Goal: Task Accomplishment & Management: Use online tool/utility

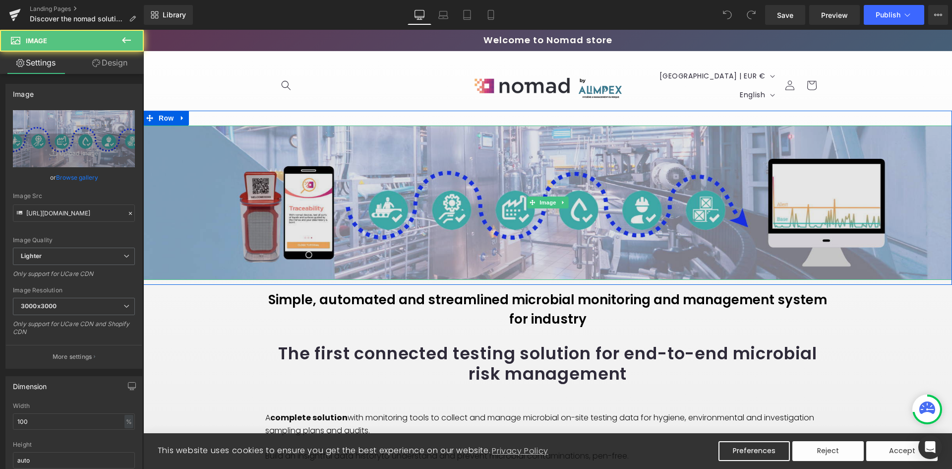
click at [210, 126] on div at bounding box center [547, 126] width 809 height 2
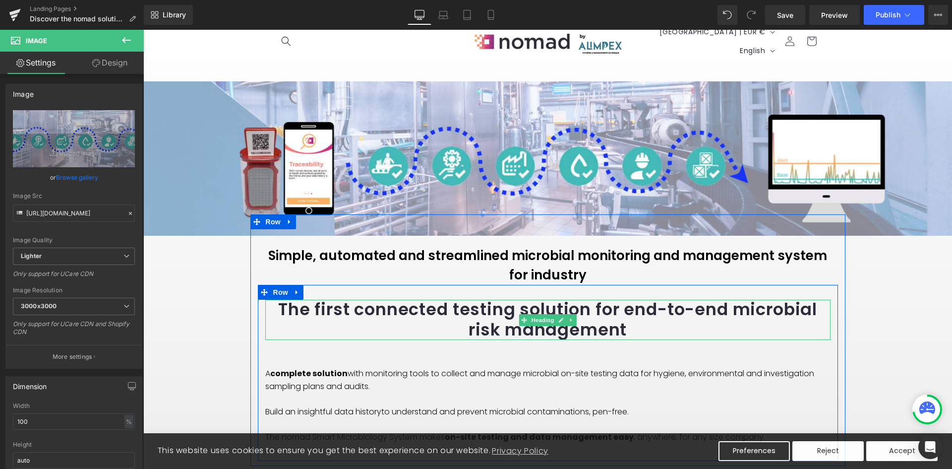
scroll to position [99, 0]
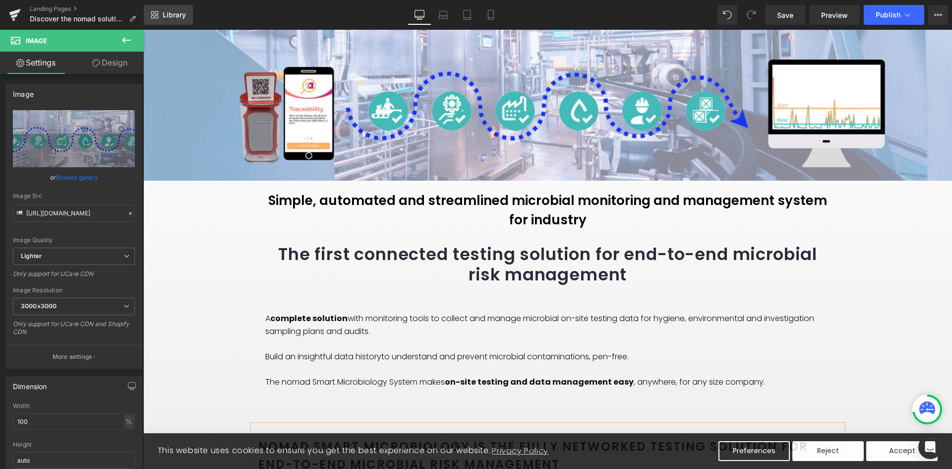
click at [159, 12] on link "Library" at bounding box center [168, 15] width 49 height 20
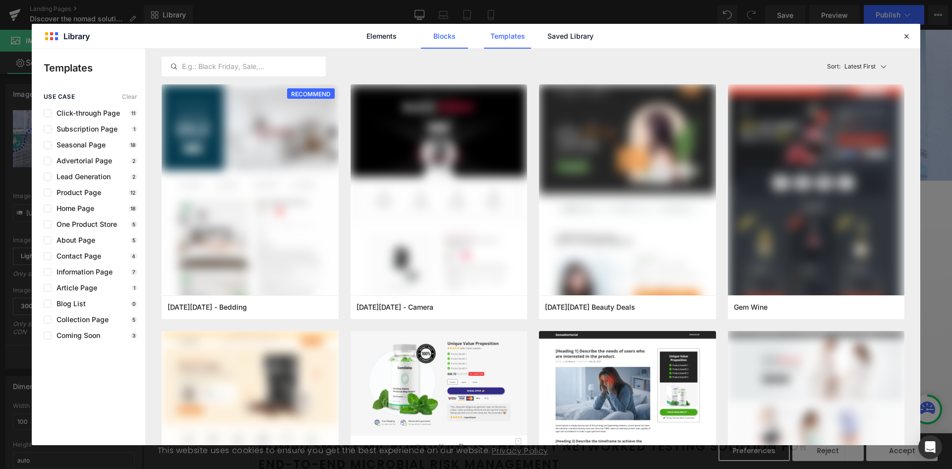
click at [438, 36] on link "Blocks" at bounding box center [444, 36] width 47 height 25
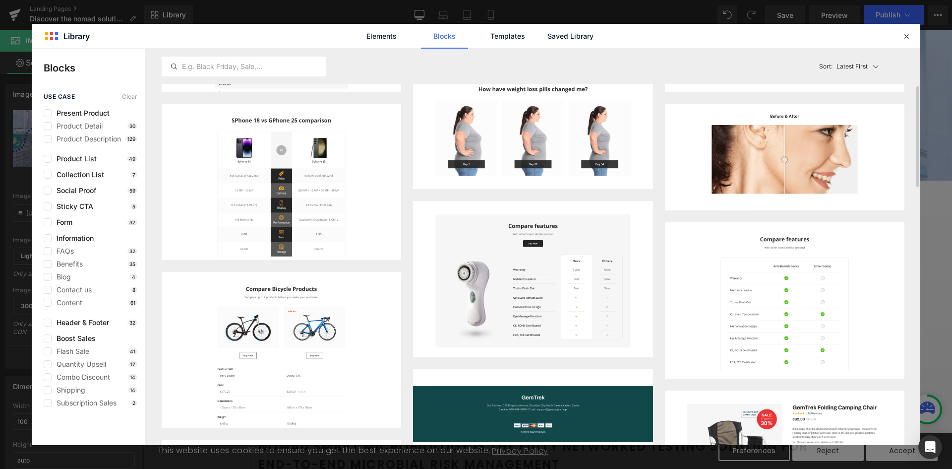
scroll to position [0, 0]
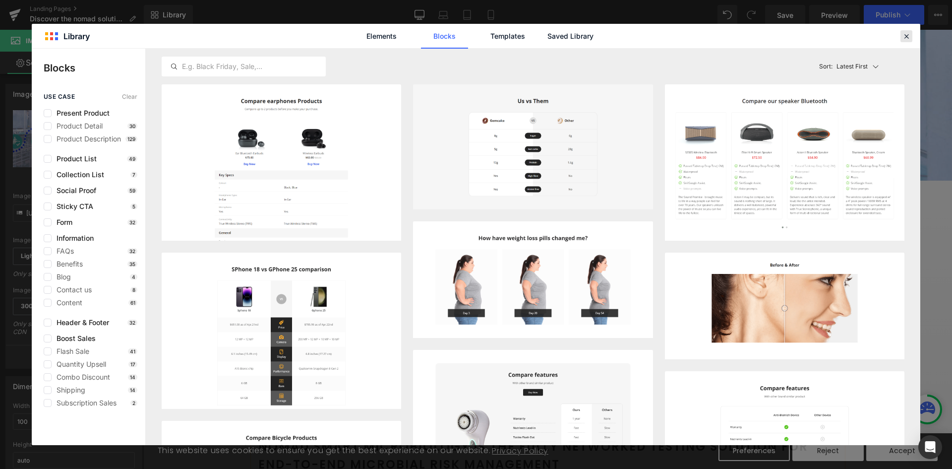
click at [905, 37] on icon at bounding box center [906, 36] width 9 height 9
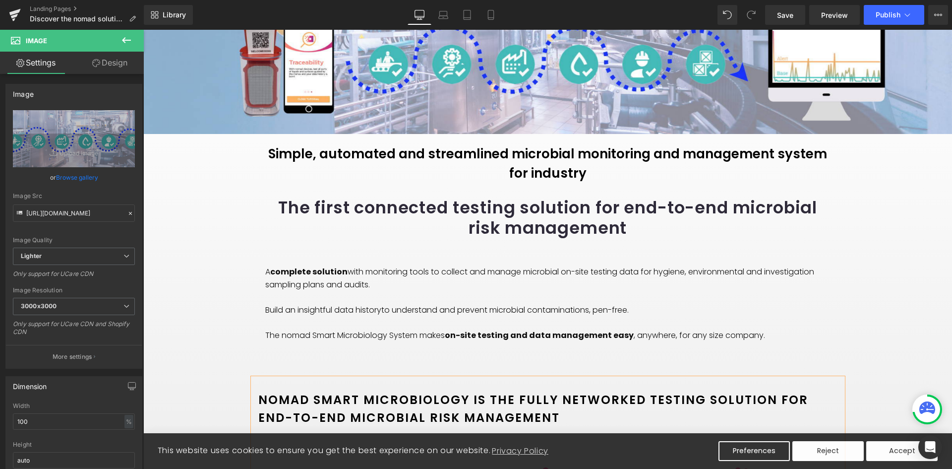
scroll to position [149, 0]
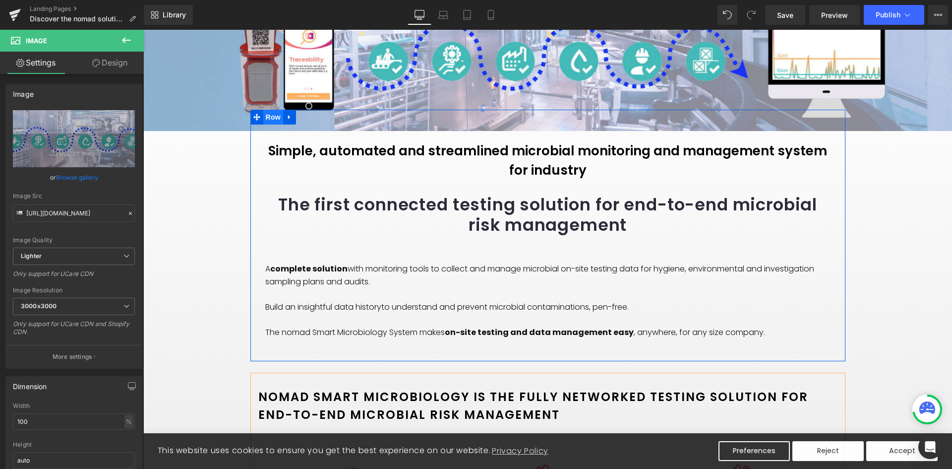
click at [271, 120] on span "Row" at bounding box center [273, 117] width 20 height 15
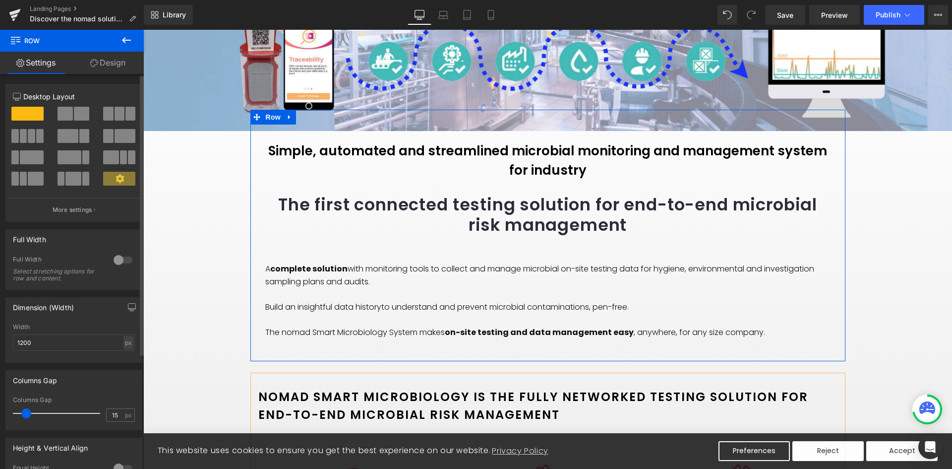
click at [116, 262] on div at bounding box center [123, 260] width 24 height 16
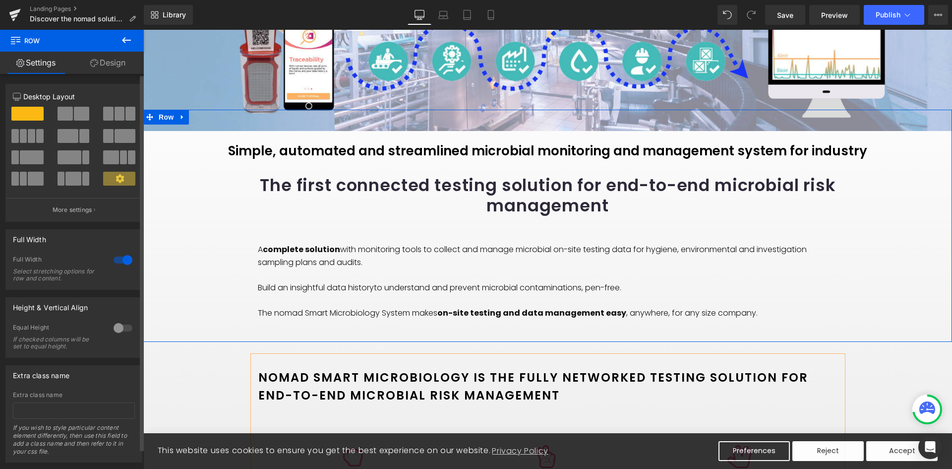
click at [116, 262] on div at bounding box center [123, 260] width 24 height 16
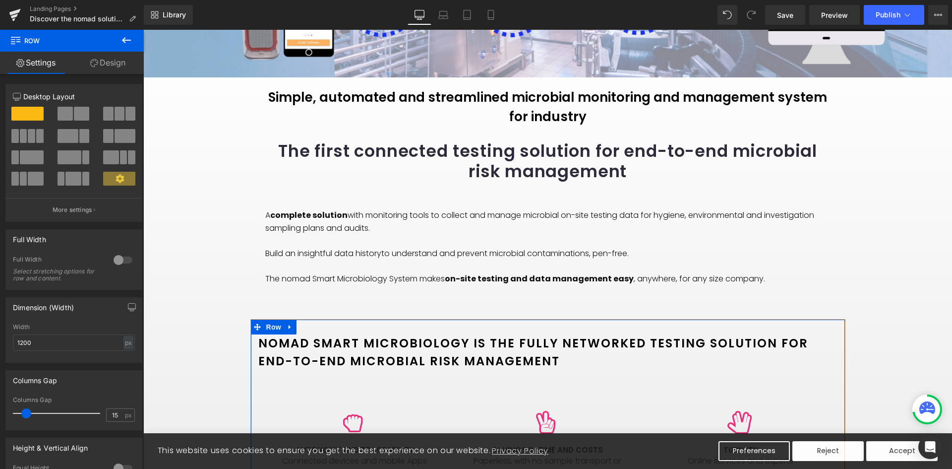
scroll to position [198, 0]
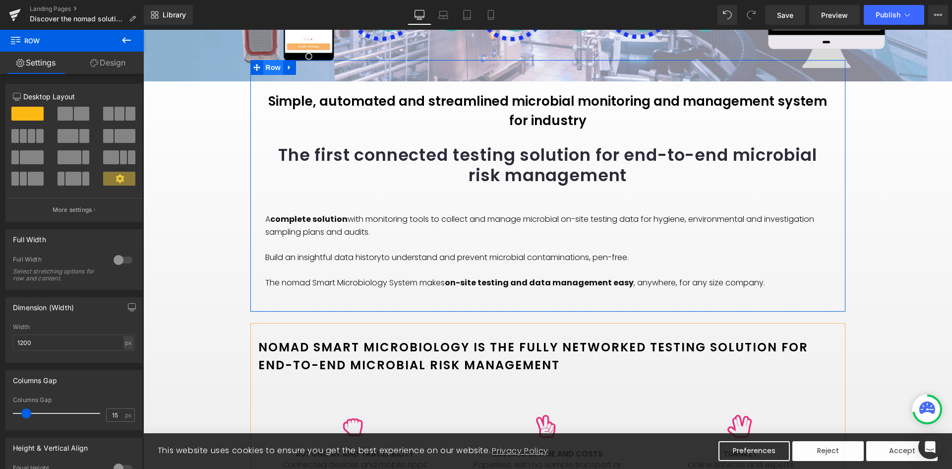
click at [266, 66] on span "Row" at bounding box center [273, 67] width 20 height 15
click at [250, 64] on span at bounding box center [256, 67] width 13 height 15
click at [269, 70] on span "Row" at bounding box center [273, 68] width 20 height 15
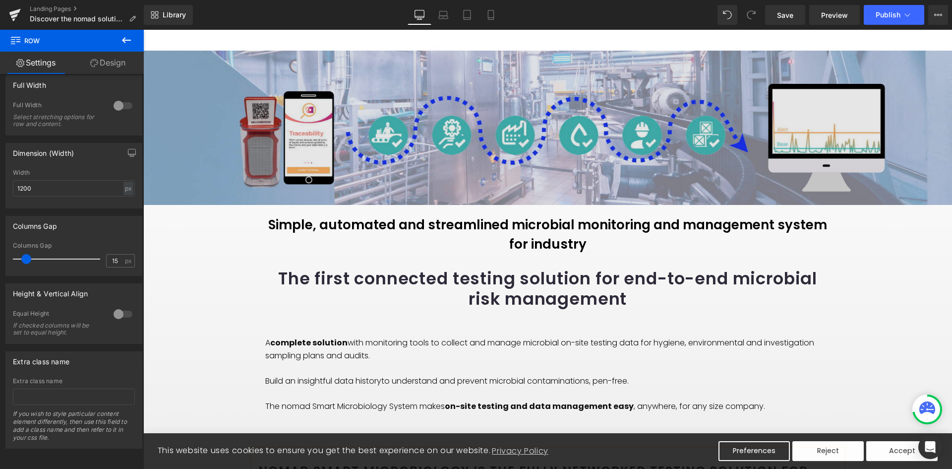
scroll to position [0, 0]
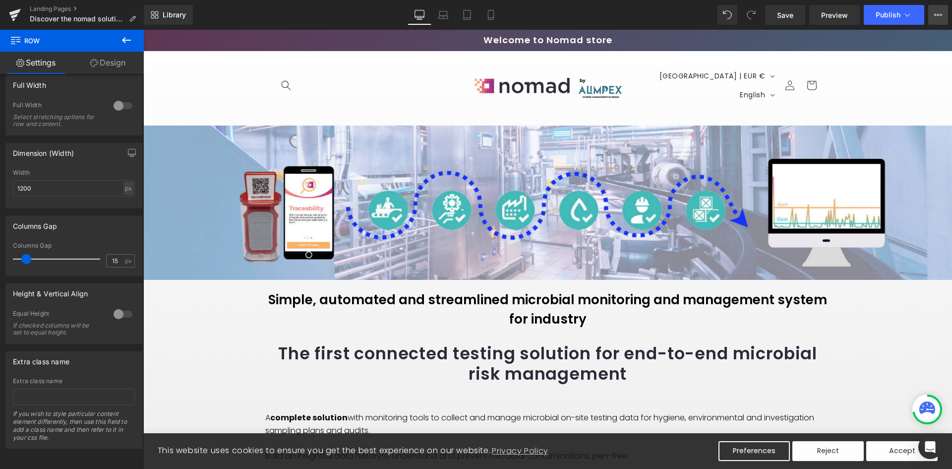
click at [941, 15] on icon at bounding box center [938, 15] width 8 height 8
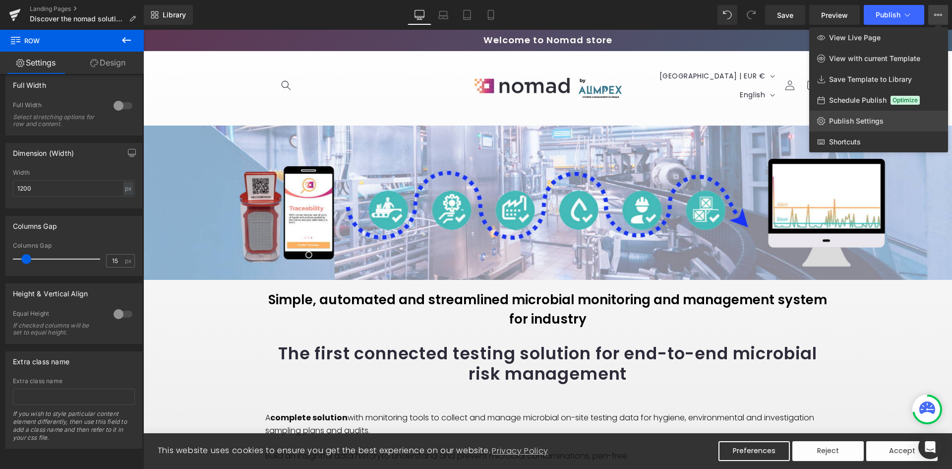
click at [864, 119] on span "Publish Settings" at bounding box center [856, 121] width 55 height 9
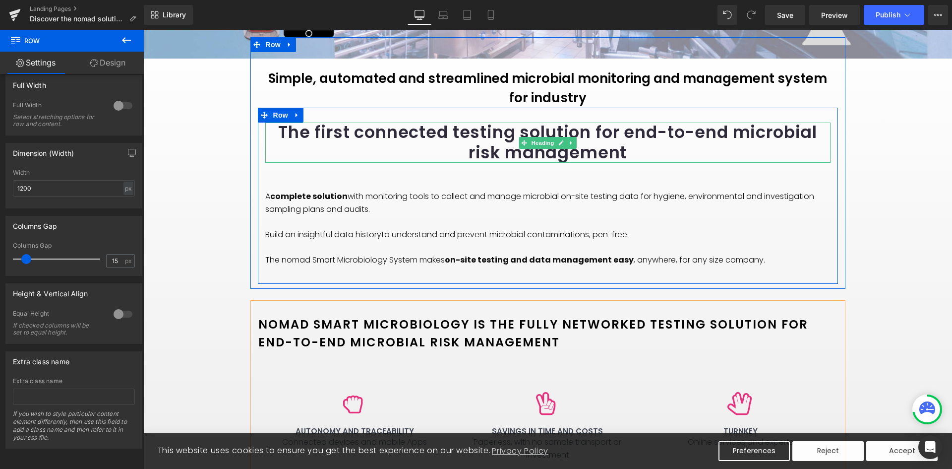
scroll to position [198, 0]
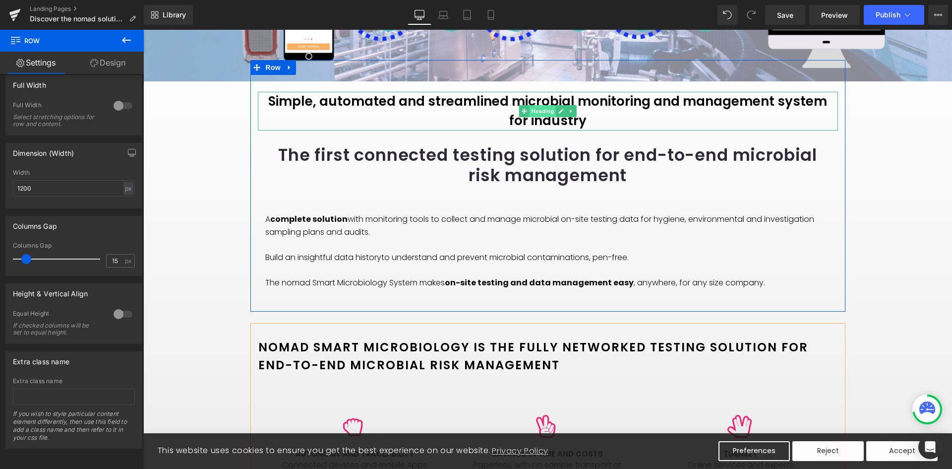
click at [545, 110] on span "Heading" at bounding box center [542, 111] width 27 height 12
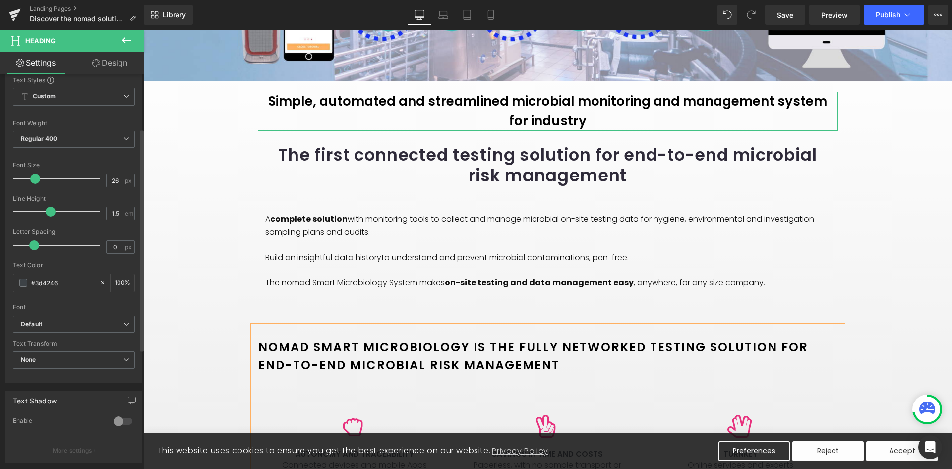
scroll to position [0, 0]
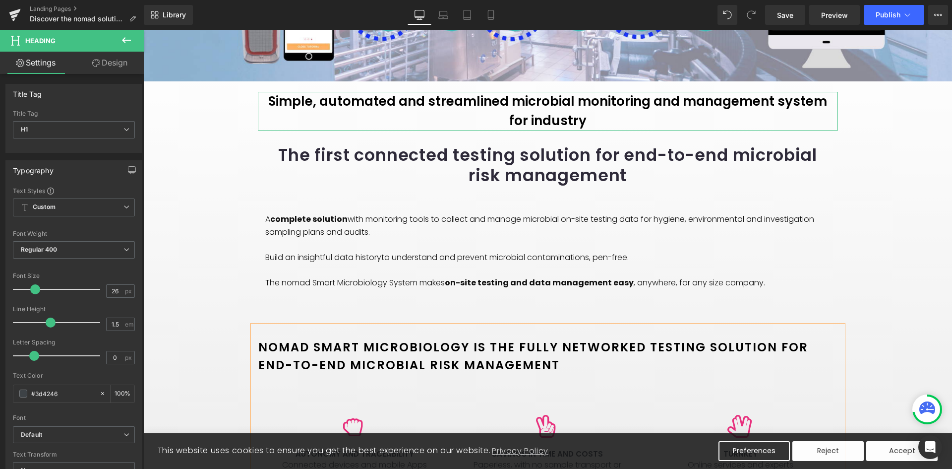
click at [116, 63] on link "Design" at bounding box center [110, 63] width 72 height 22
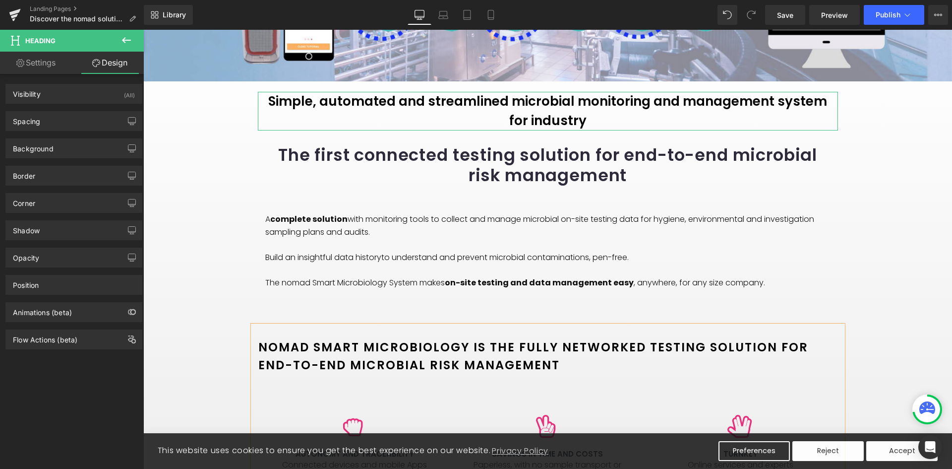
click at [36, 60] on link "Settings" at bounding box center [36, 63] width 72 height 22
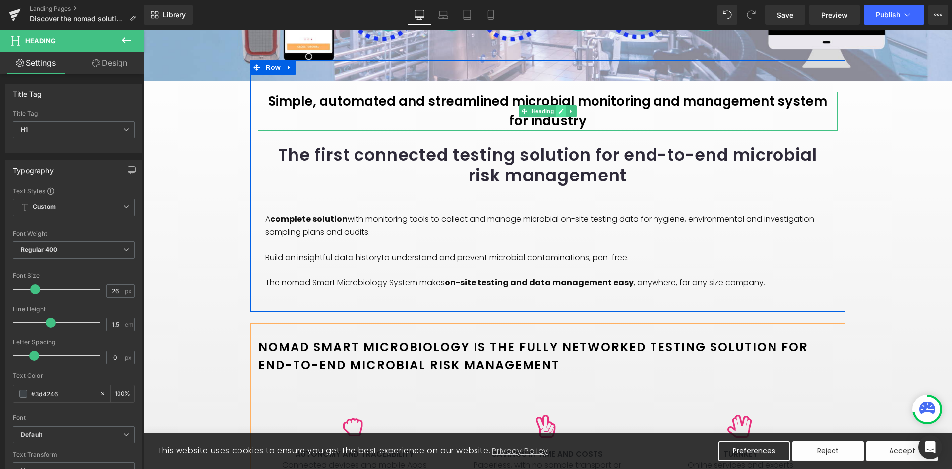
click at [558, 113] on icon at bounding box center [560, 111] width 5 height 6
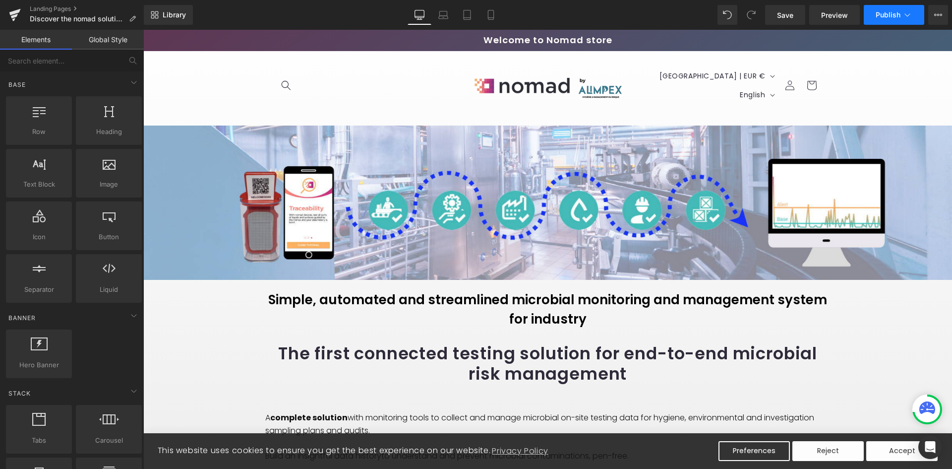
click at [908, 16] on icon at bounding box center [907, 14] width 5 height 3
click at [934, 11] on icon at bounding box center [938, 15] width 8 height 8
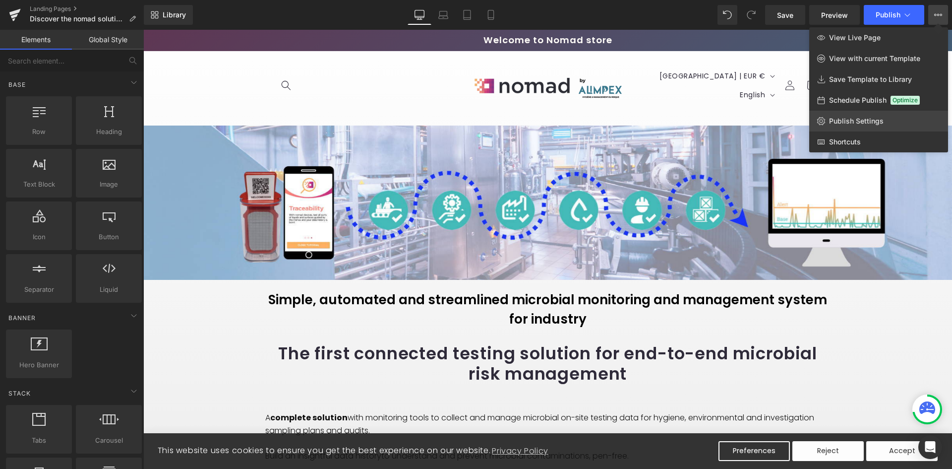
click at [867, 123] on span "Publish Settings" at bounding box center [856, 121] width 55 height 9
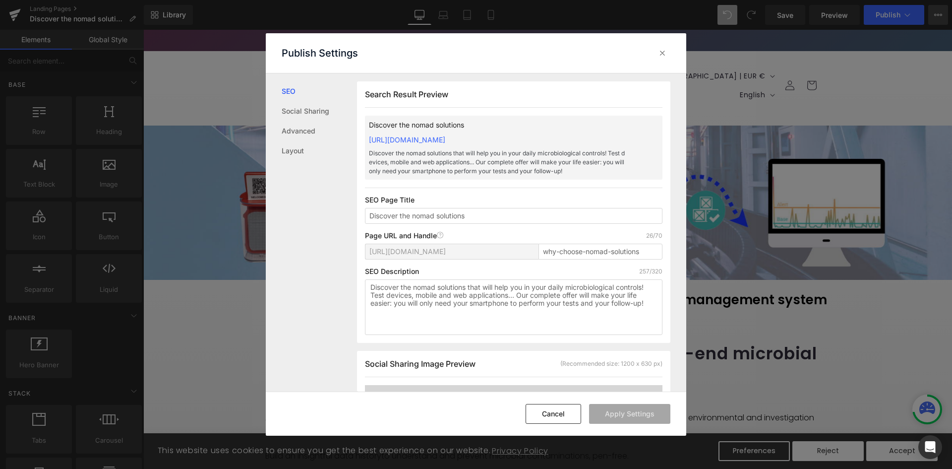
scroll to position [0, 0]
click at [659, 54] on icon at bounding box center [663, 53] width 10 height 10
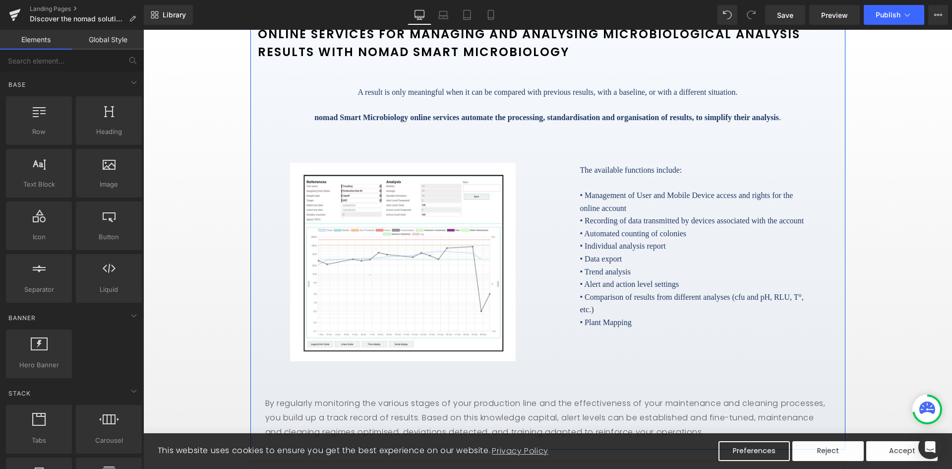
scroll to position [1736, 0]
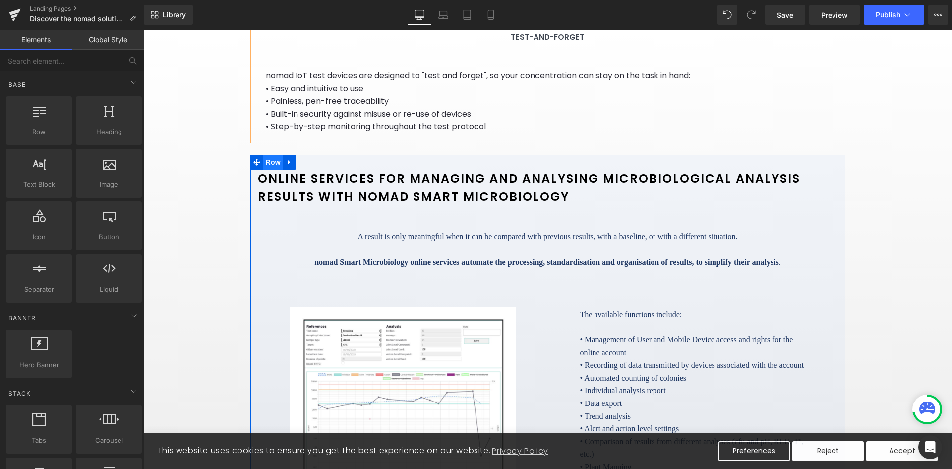
click at [270, 161] on span "Row" at bounding box center [273, 162] width 20 height 15
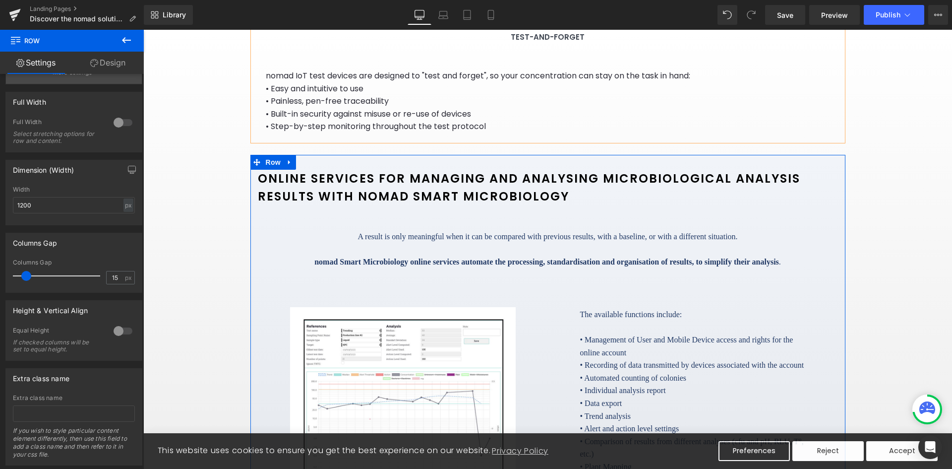
scroll to position [162, 0]
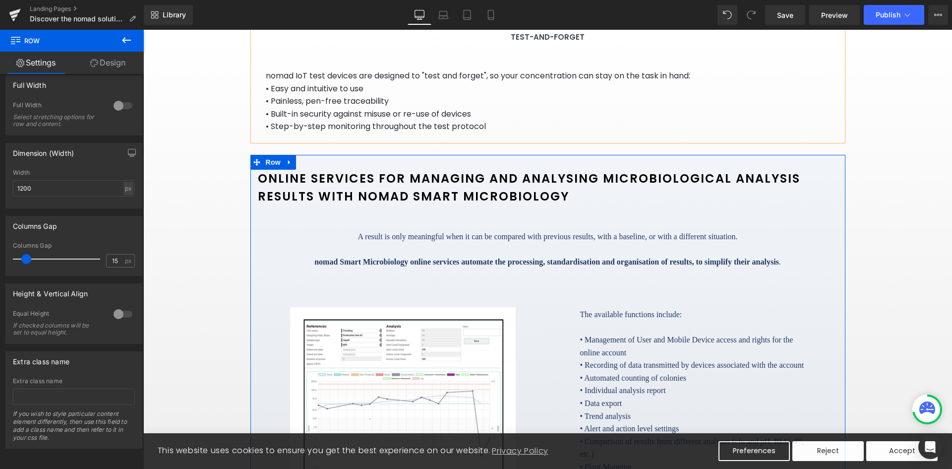
click at [102, 62] on link "Design" at bounding box center [108, 63] width 72 height 22
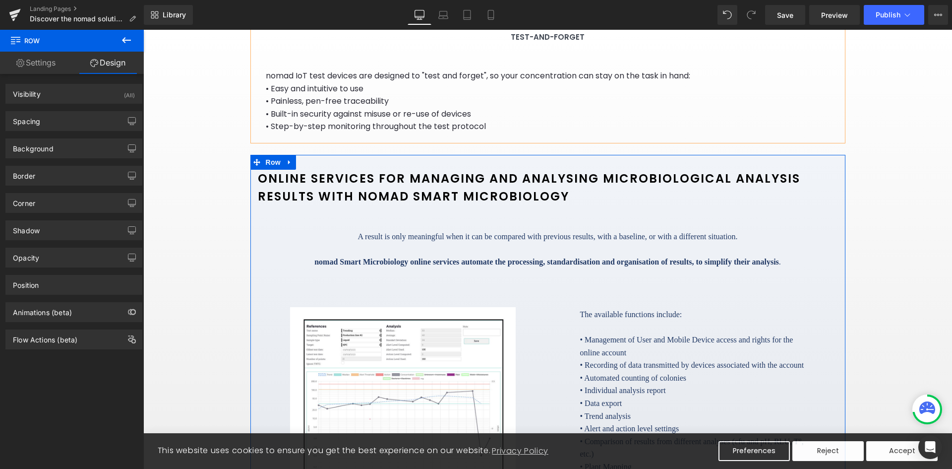
click at [34, 59] on link "Settings" at bounding box center [36, 63] width 72 height 22
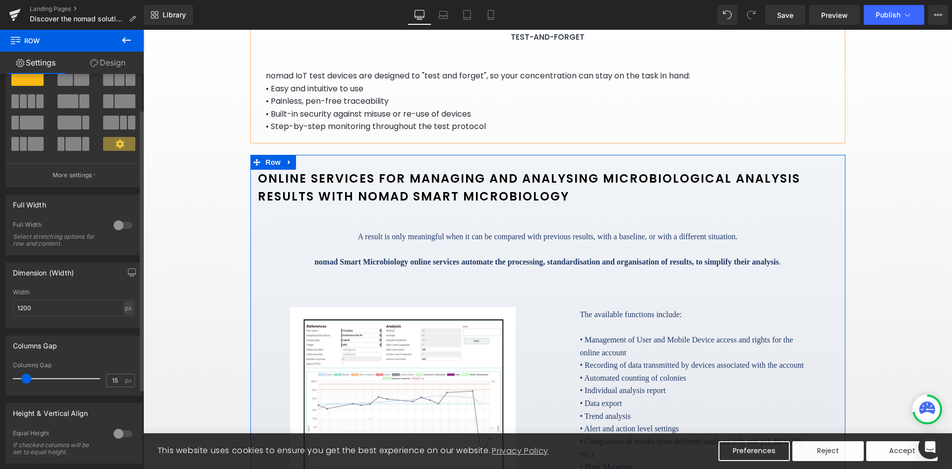
scroll to position [50, 0]
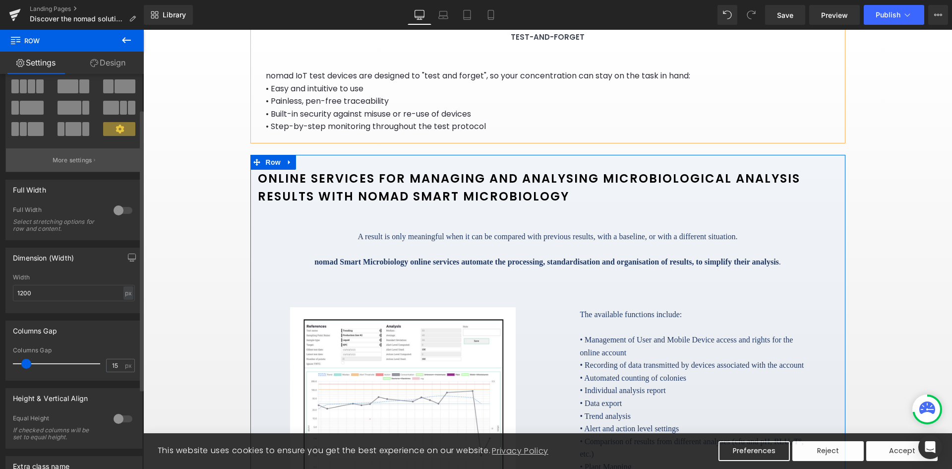
click at [80, 161] on p "More settings" at bounding box center [73, 160] width 40 height 9
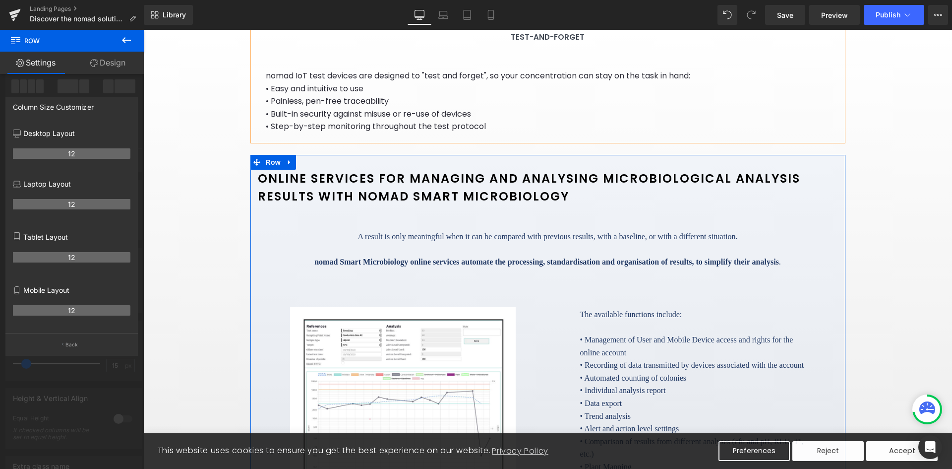
click at [34, 63] on link "Settings" at bounding box center [36, 63] width 72 height 22
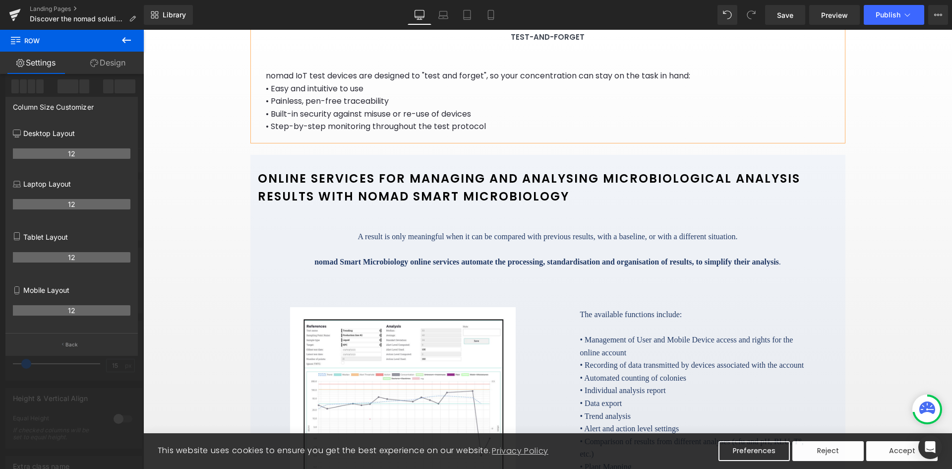
click at [127, 43] on icon at bounding box center [127, 40] width 12 height 12
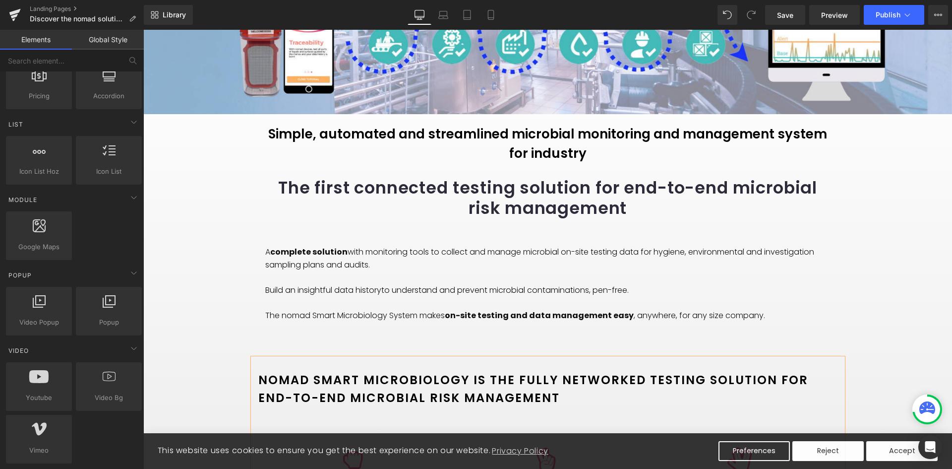
scroll to position [0, 0]
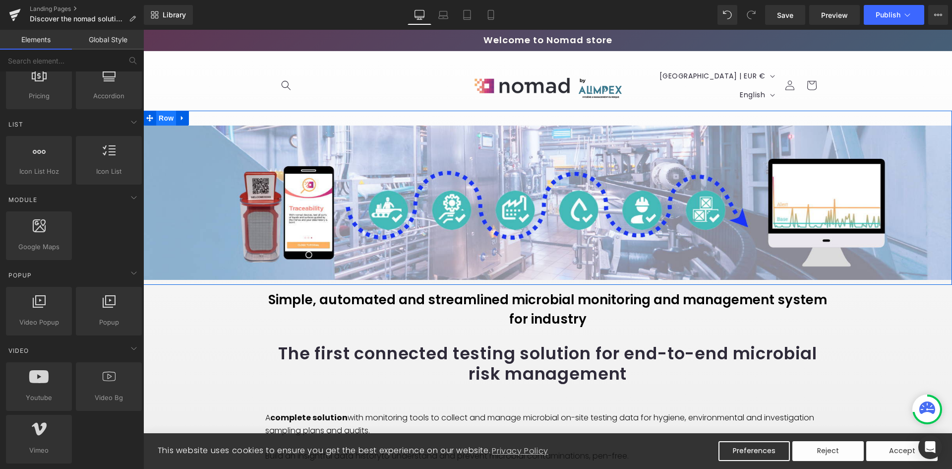
click at [165, 115] on span "Row" at bounding box center [166, 118] width 20 height 15
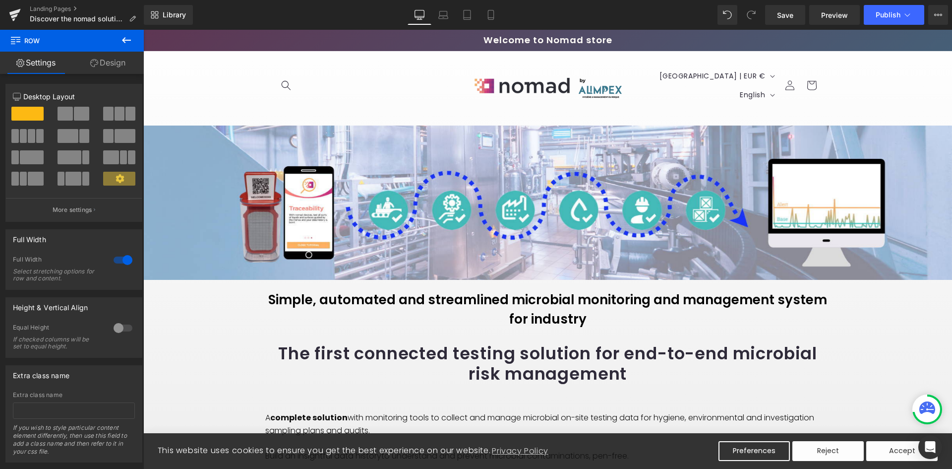
click at [129, 39] on icon at bounding box center [127, 40] width 12 height 12
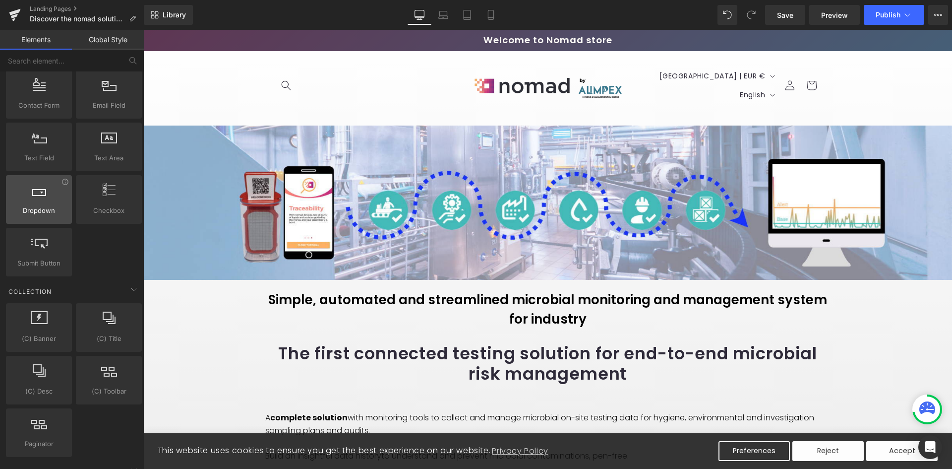
scroll to position [1335, 0]
click at [129, 290] on icon at bounding box center [134, 290] width 12 height 12
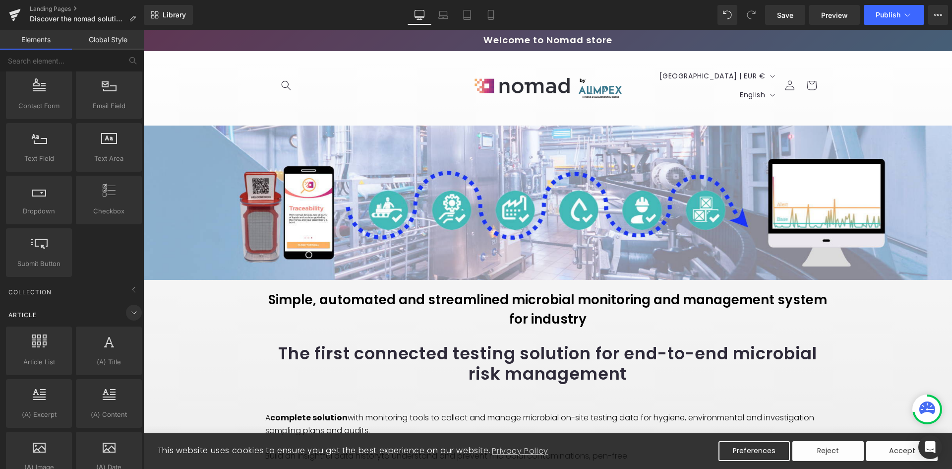
click at [131, 308] on icon at bounding box center [134, 312] width 12 height 12
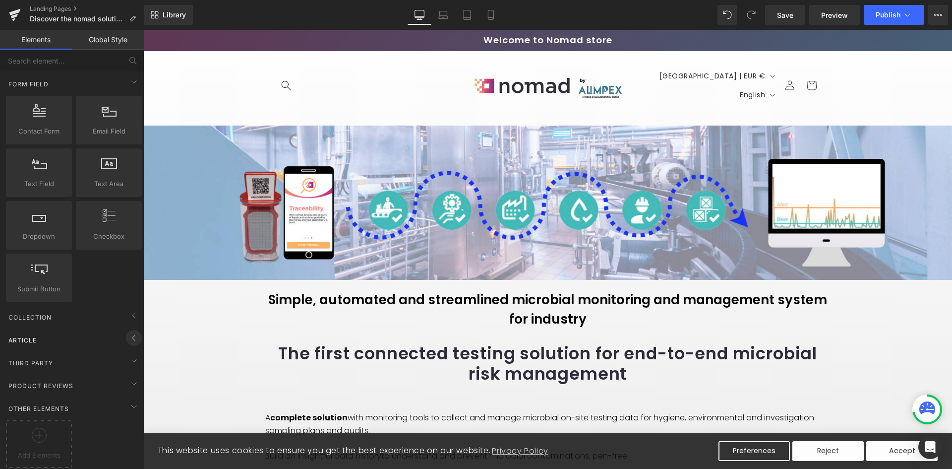
scroll to position [1317, 0]
click at [131, 355] on icon at bounding box center [134, 361] width 12 height 12
click at [130, 355] on icon at bounding box center [134, 361] width 12 height 12
click at [131, 378] on icon at bounding box center [134, 383] width 12 height 12
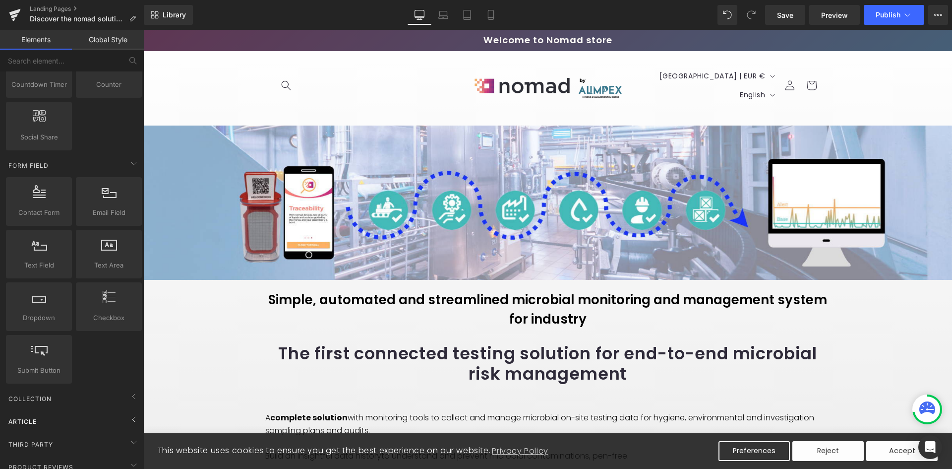
scroll to position [1218, 0]
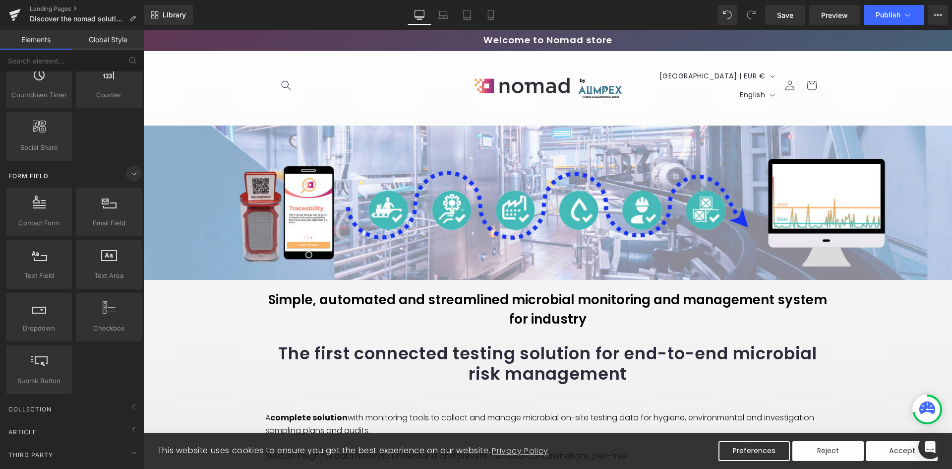
click at [128, 177] on icon at bounding box center [134, 174] width 12 height 12
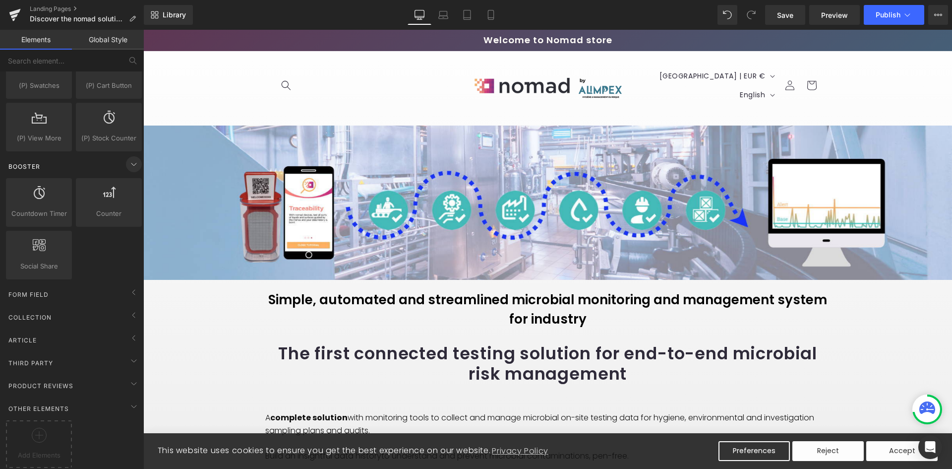
click at [130, 158] on icon at bounding box center [134, 164] width 12 height 12
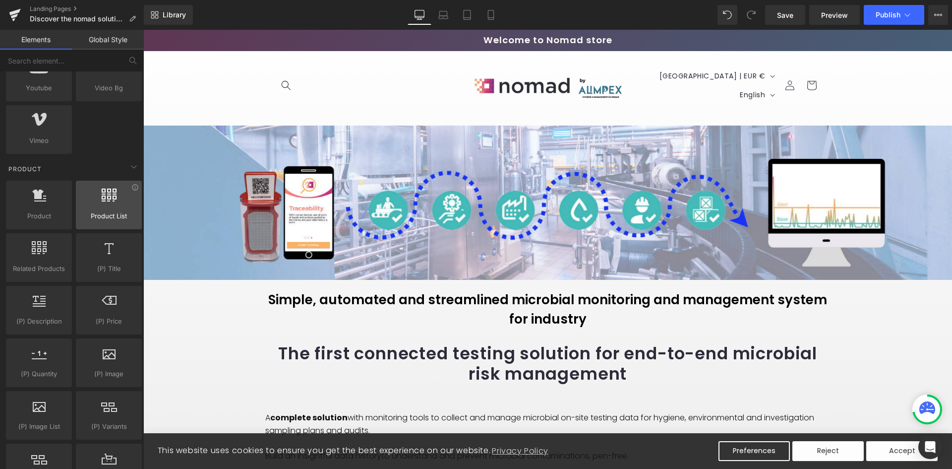
scroll to position [704, 0]
click at [128, 167] on icon at bounding box center [134, 169] width 12 height 12
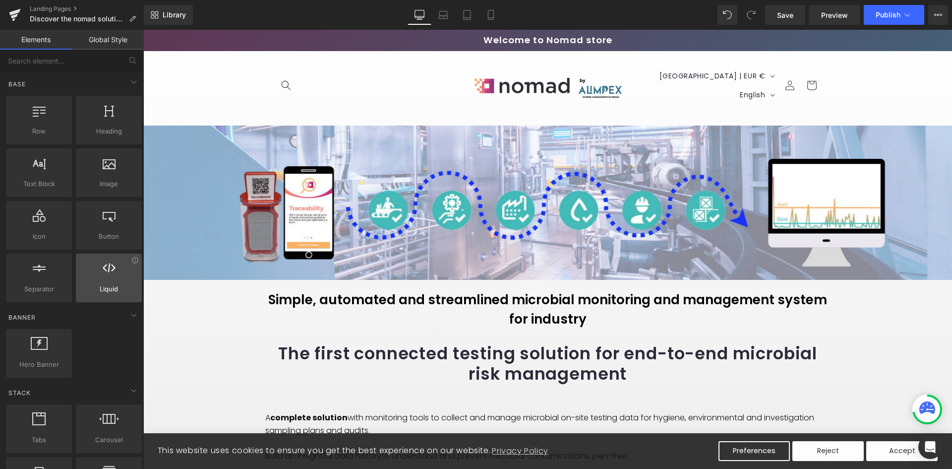
scroll to position [0, 0]
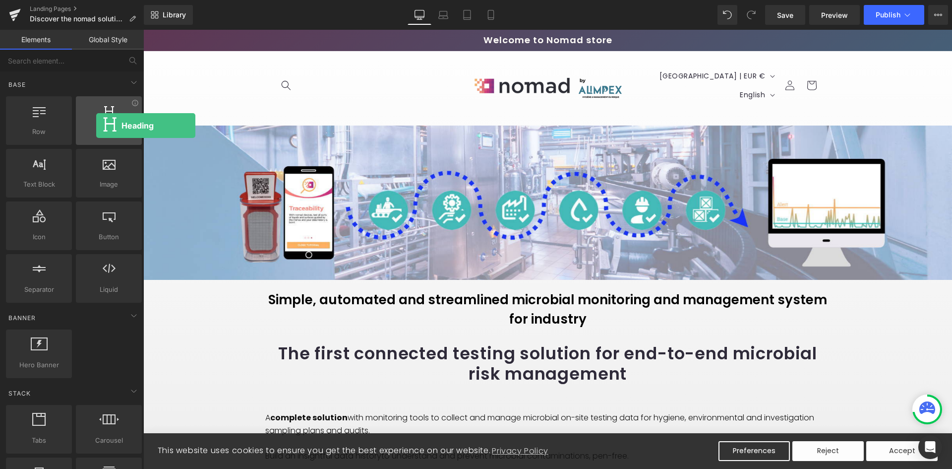
click at [96, 125] on div at bounding box center [109, 115] width 60 height 22
click at [133, 105] on icon at bounding box center [134, 102] width 7 height 7
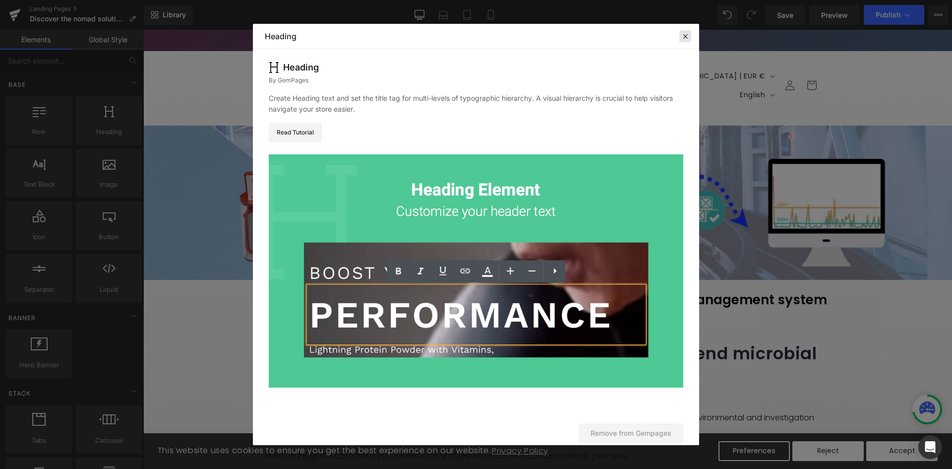
click at [0, 0] on icon at bounding box center [0, 0] width 0 height 0
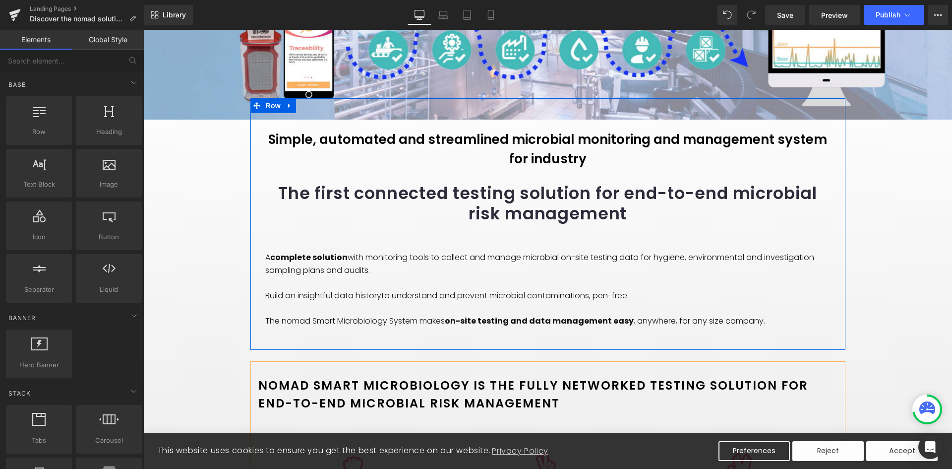
scroll to position [198, 0]
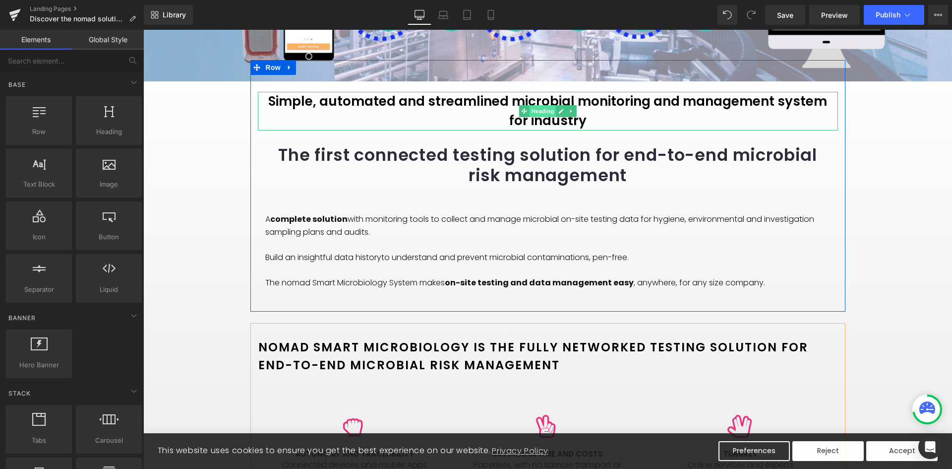
click at [536, 110] on span "Heading" at bounding box center [542, 111] width 27 height 12
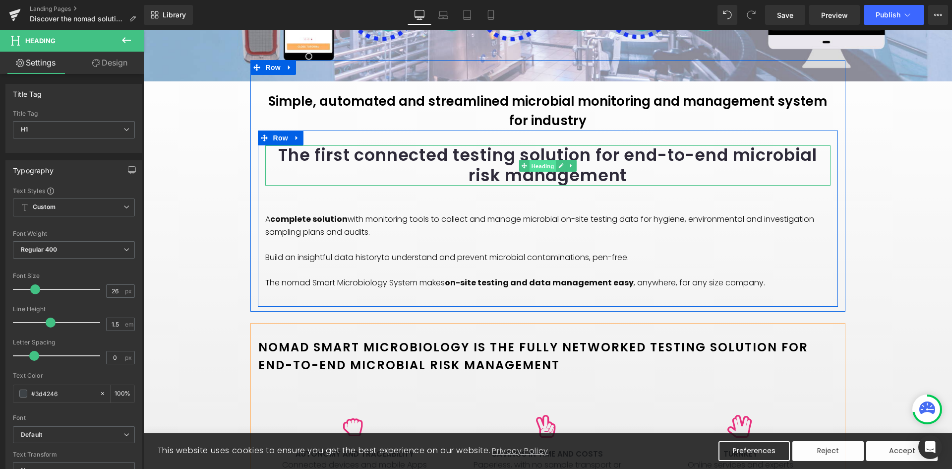
click at [547, 164] on span "Heading" at bounding box center [542, 166] width 27 height 12
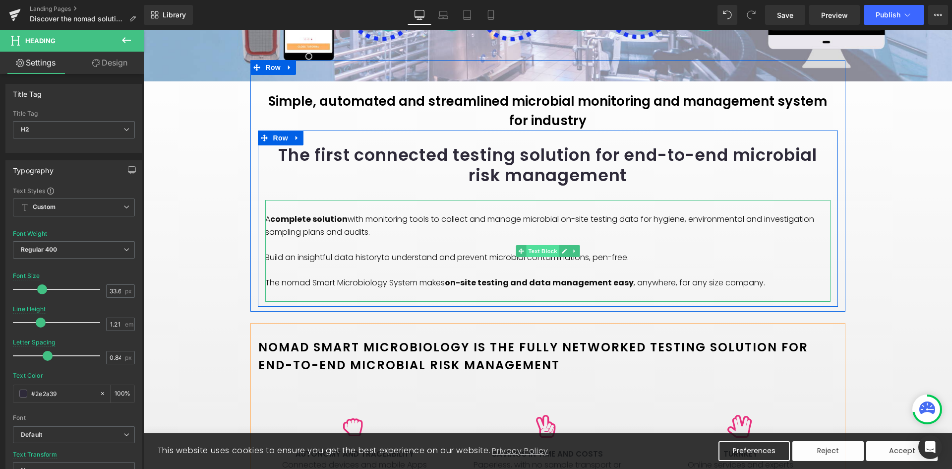
click at [537, 251] on span "Text Block" at bounding box center [542, 251] width 33 height 12
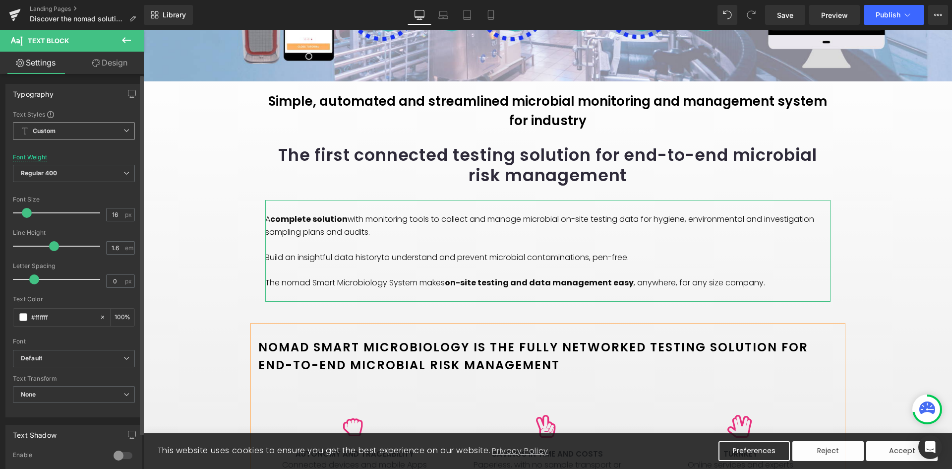
click at [83, 127] on span "Custom Setup Global Style" at bounding box center [74, 131] width 122 height 18
click at [83, 127] on span "Custom Setup Global Style" at bounding box center [72, 131] width 118 height 18
click at [83, 127] on span "Custom Setup Global Style" at bounding box center [74, 131] width 122 height 18
click at [65, 173] on div "Setup Global Style" at bounding box center [72, 170] width 118 height 23
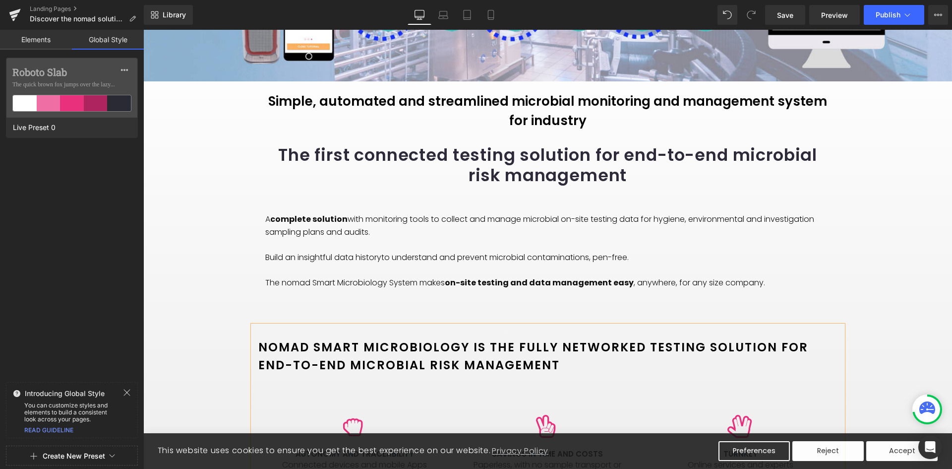
click at [65, 173] on div "Roboto Slab The quick brown fox jumps over the lazy... Live Preset 0" at bounding box center [72, 218] width 144 height 320
click at [37, 45] on link "Elements" at bounding box center [36, 40] width 72 height 20
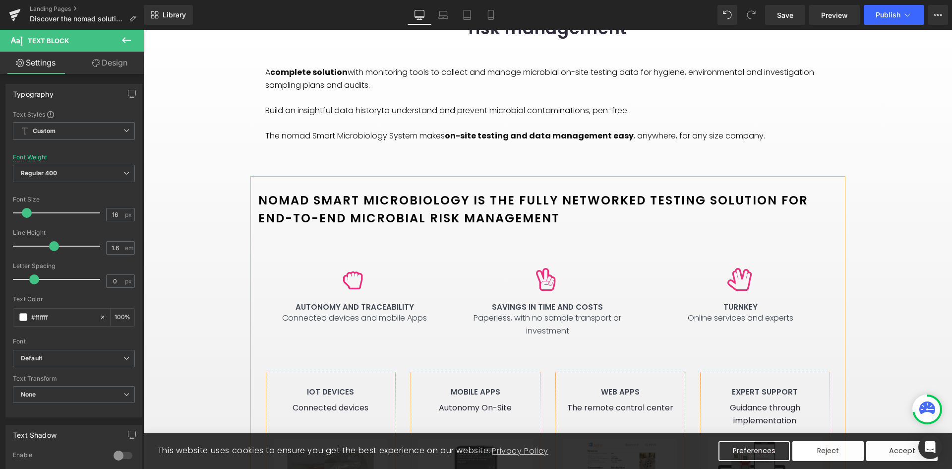
scroll to position [347, 0]
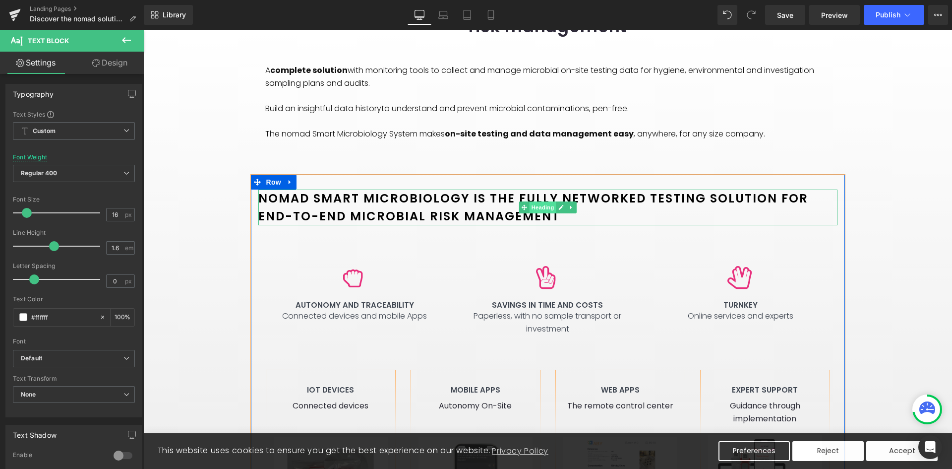
click at [545, 213] on span "Heading" at bounding box center [542, 207] width 27 height 12
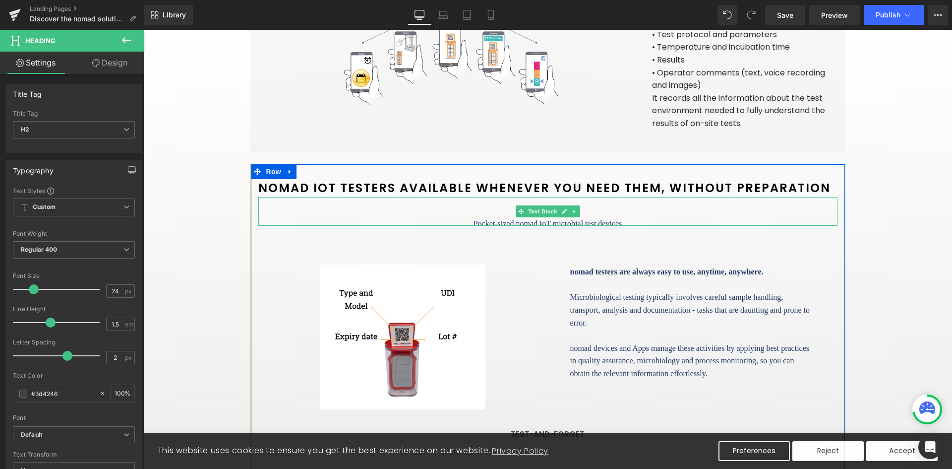
scroll to position [1389, 0]
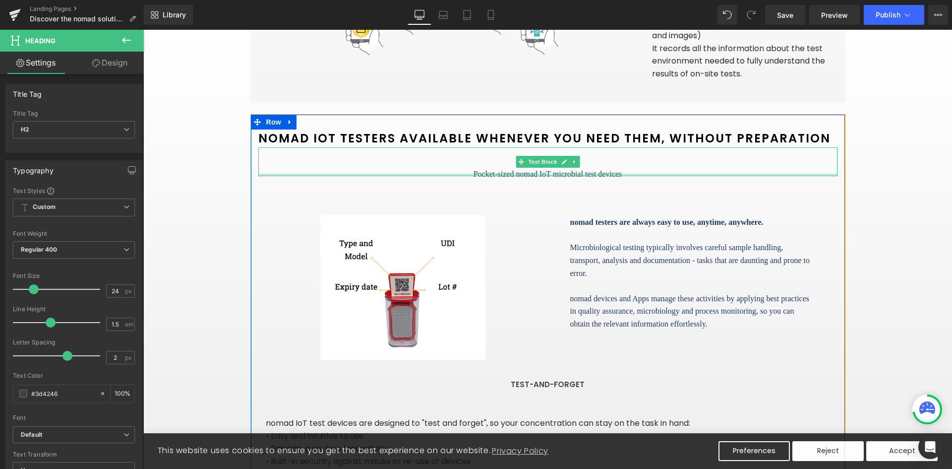
click at [504, 174] on div at bounding box center [547, 175] width 579 height 2
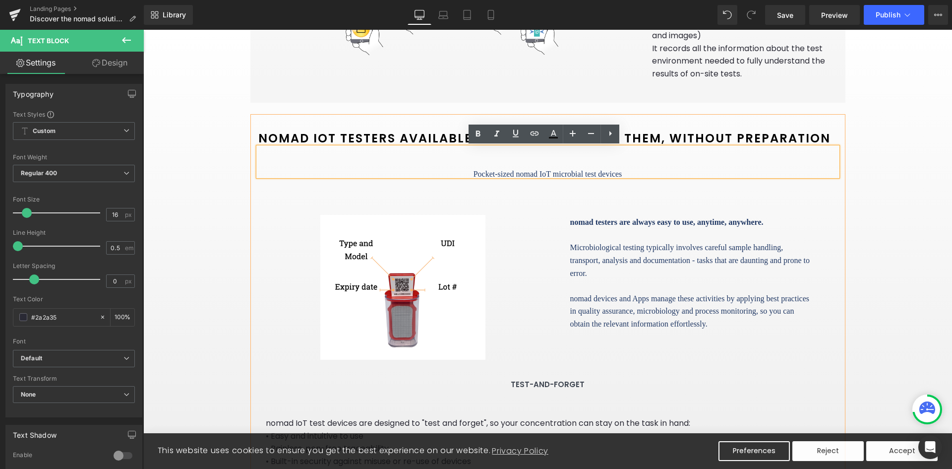
click at [504, 172] on span "Pocket-sized nomad IoT microbial test devices" at bounding box center [548, 174] width 149 height 8
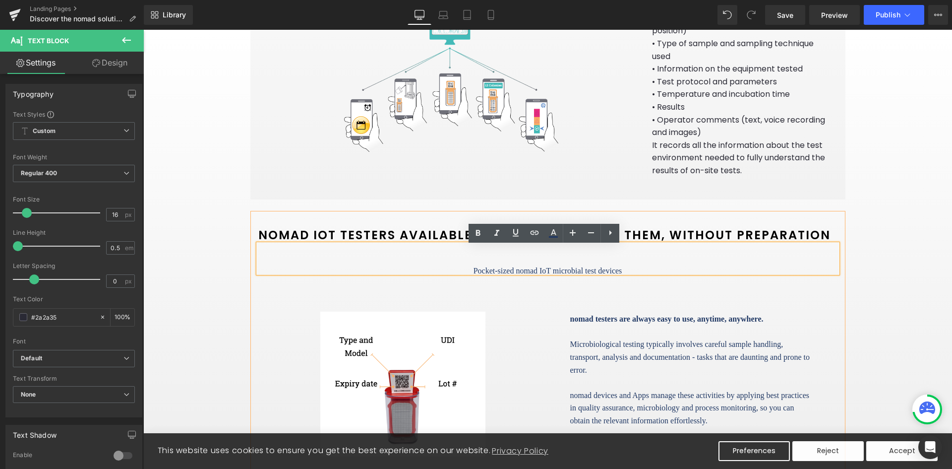
scroll to position [1289, 0]
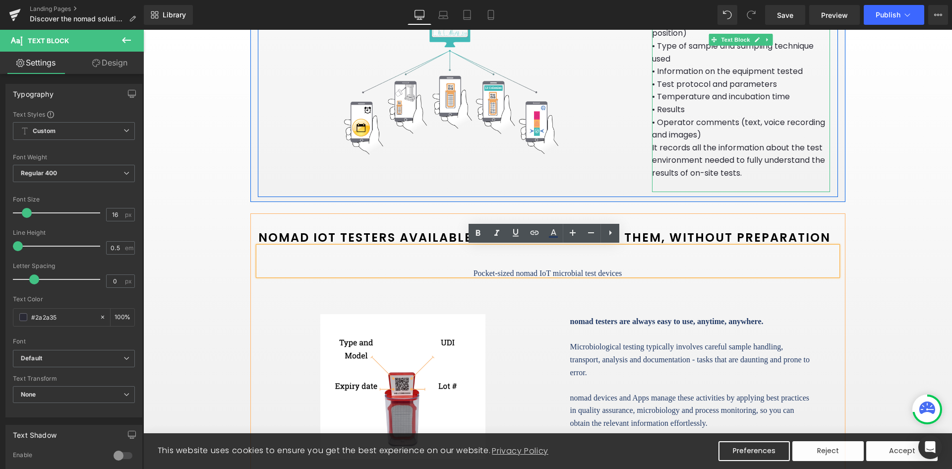
click at [668, 137] on p "• Operator comments (text, voice recording and images)" at bounding box center [741, 128] width 179 height 25
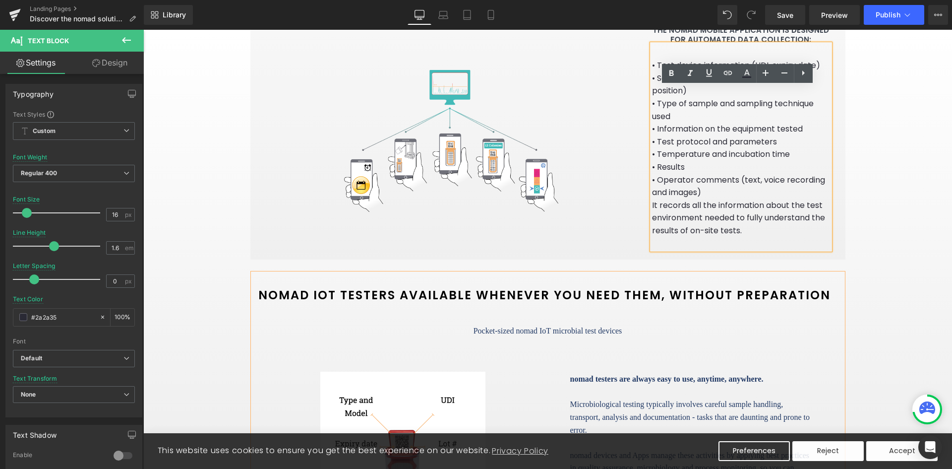
scroll to position [1141, 0]
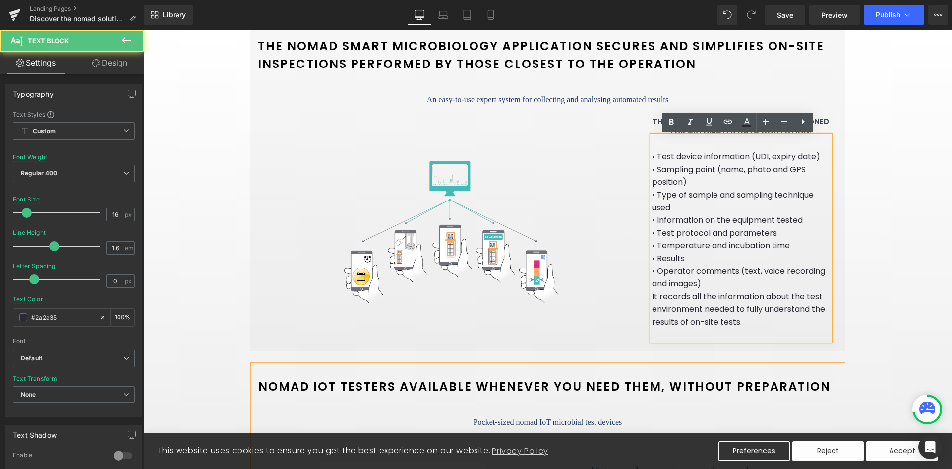
click at [717, 215] on p "• Information on the equipment tested" at bounding box center [741, 220] width 179 height 13
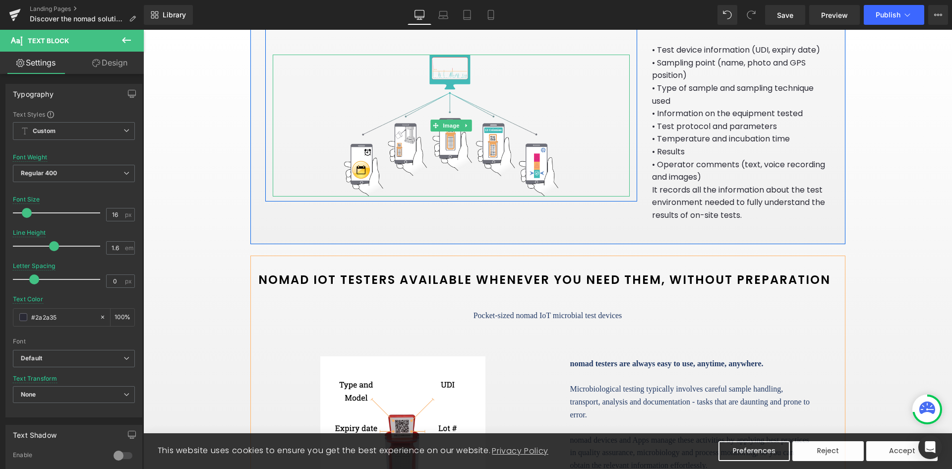
scroll to position [1289, 0]
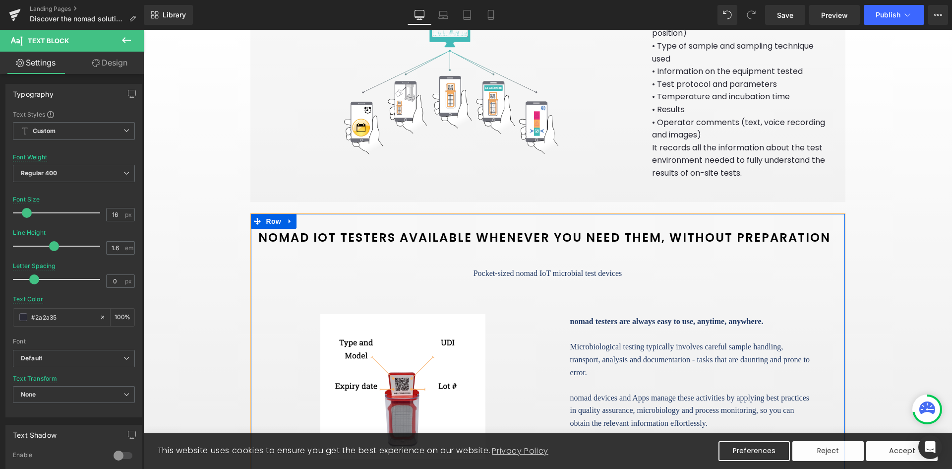
click at [143, 30] on div at bounding box center [143, 30] width 0 height 0
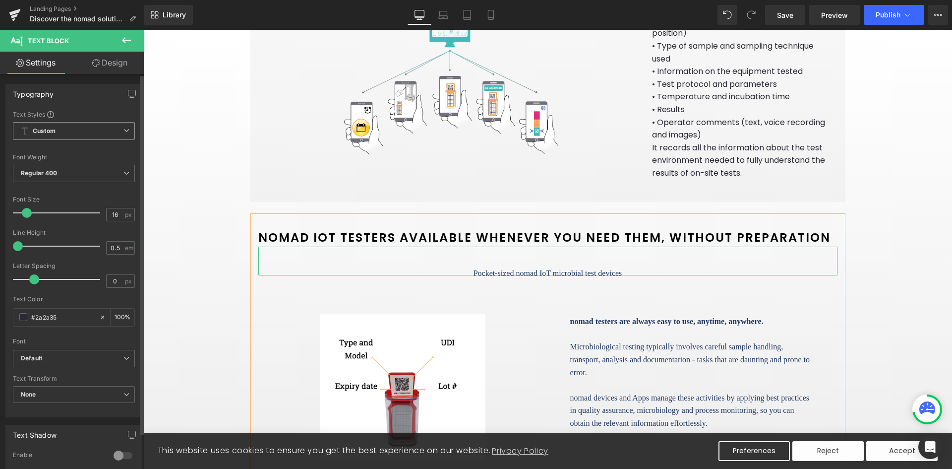
click at [60, 125] on span "Custom Setup Global Style" at bounding box center [74, 131] width 122 height 18
click at [62, 168] on div "Setup Global Style" at bounding box center [72, 170] width 118 height 23
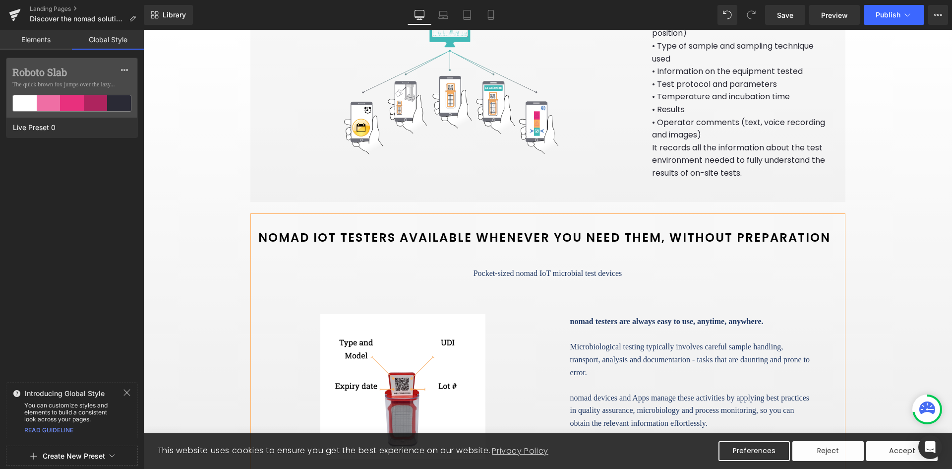
click at [62, 166] on div "Roboto Slab The quick brown fox jumps over the lazy... Live Preset 0" at bounding box center [72, 218] width 144 height 320
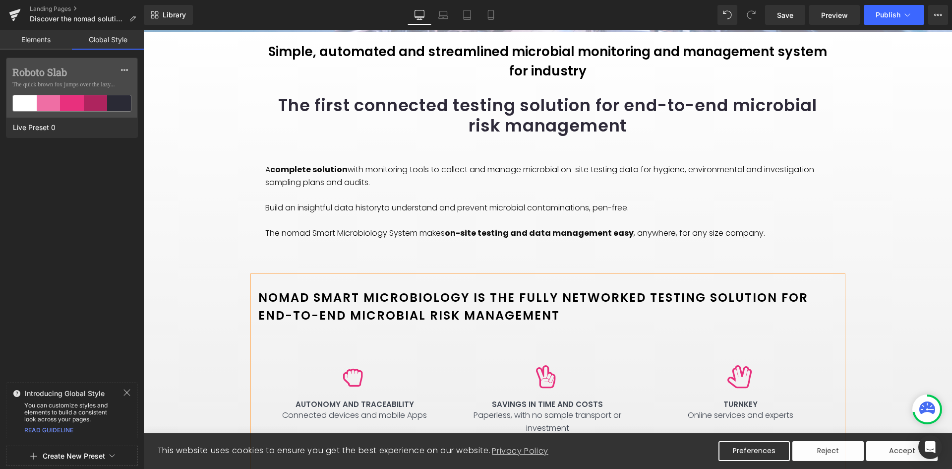
scroll to position [0, 0]
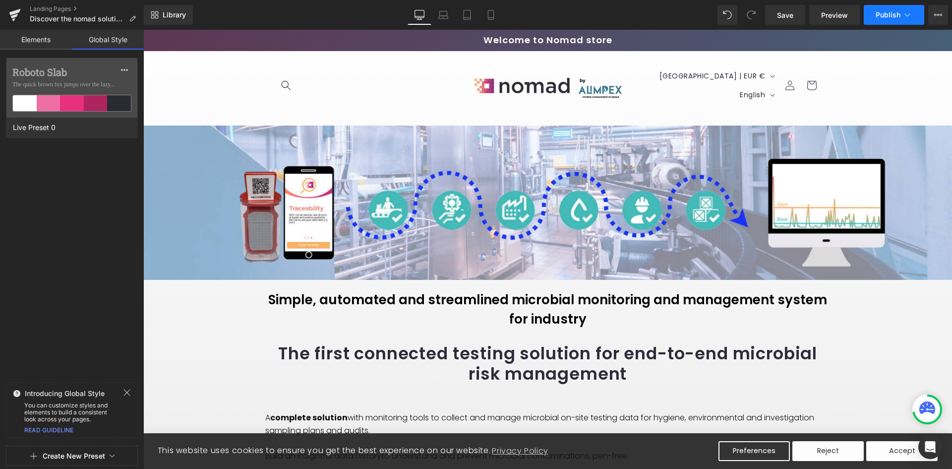
click at [914, 16] on button "Publish" at bounding box center [894, 15] width 61 height 20
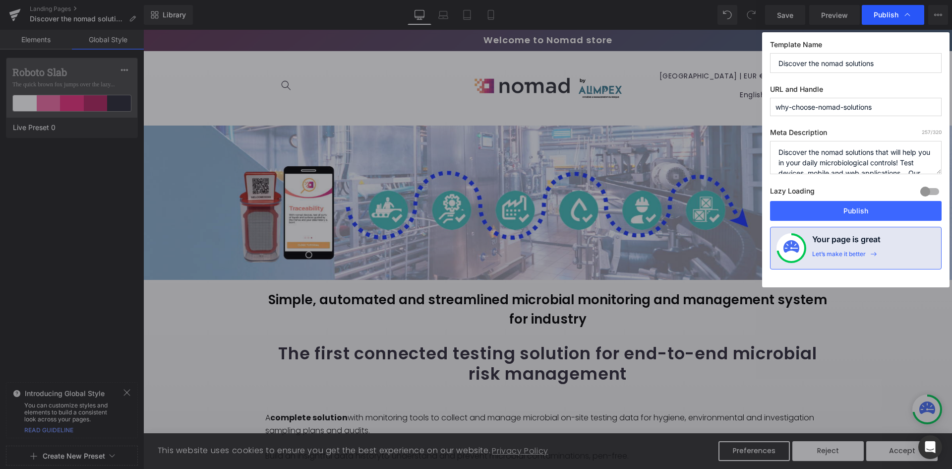
click at [913, 15] on div "Publish" at bounding box center [893, 15] width 62 height 20
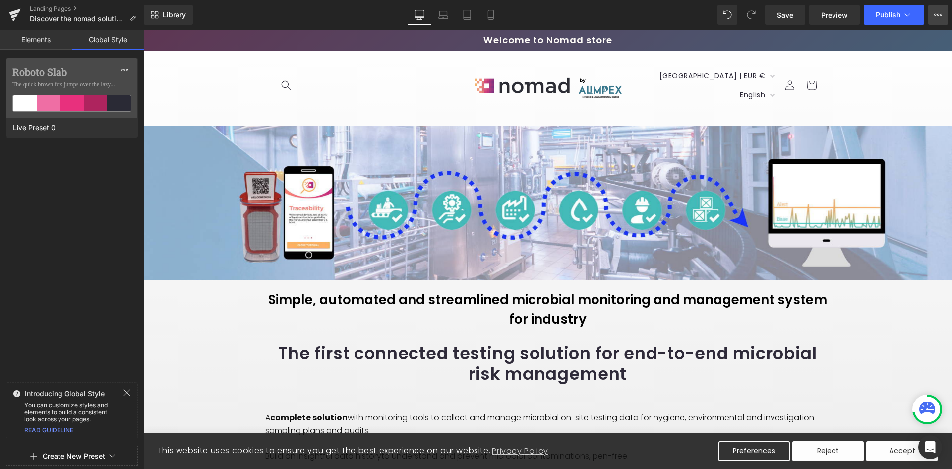
click at [932, 17] on button "View Live Page View with current Template Save Template to Library Schedule Pub…" at bounding box center [938, 15] width 20 height 20
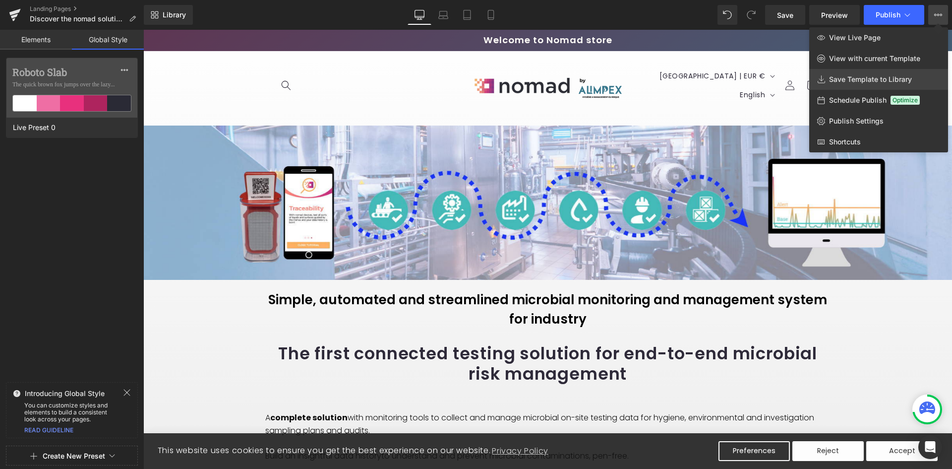
click at [892, 77] on span "Save Template to Library" at bounding box center [870, 79] width 83 height 9
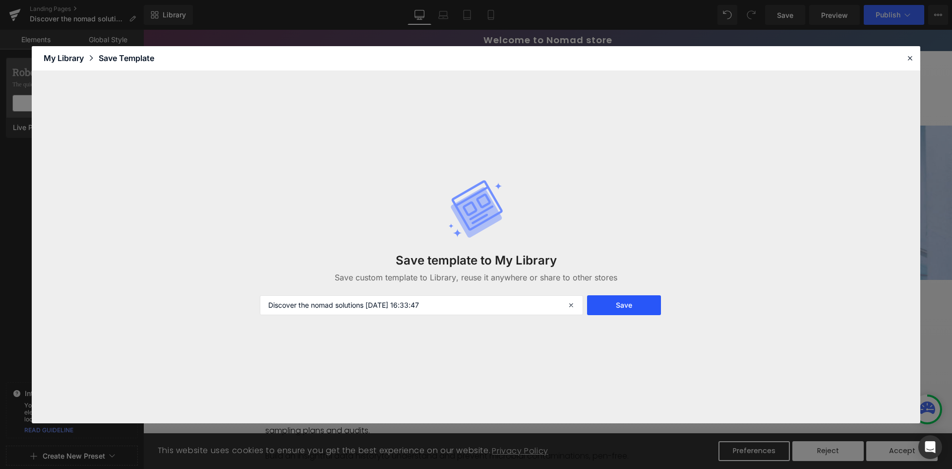
click at [631, 305] on button "Save" at bounding box center [624, 305] width 74 height 20
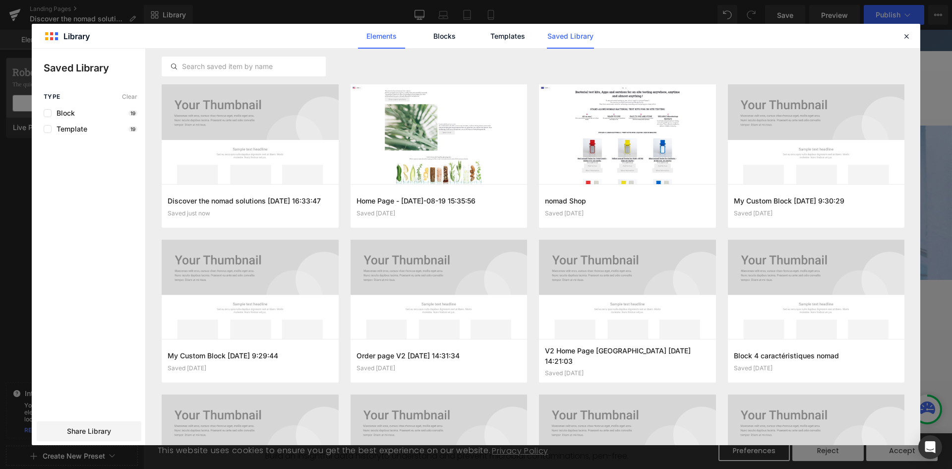
click at [376, 29] on link "Elements" at bounding box center [381, 36] width 47 height 25
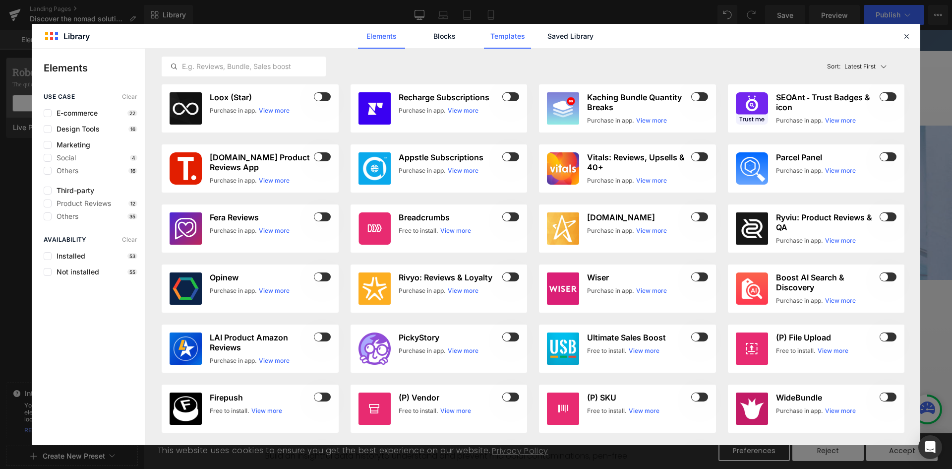
click at [490, 44] on link "Templates" at bounding box center [507, 36] width 47 height 25
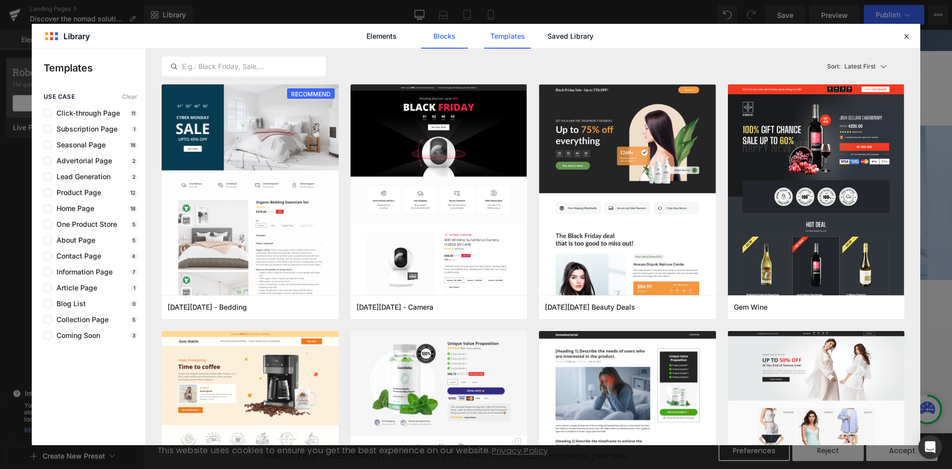
click at [447, 37] on link "Blocks" at bounding box center [444, 36] width 47 height 25
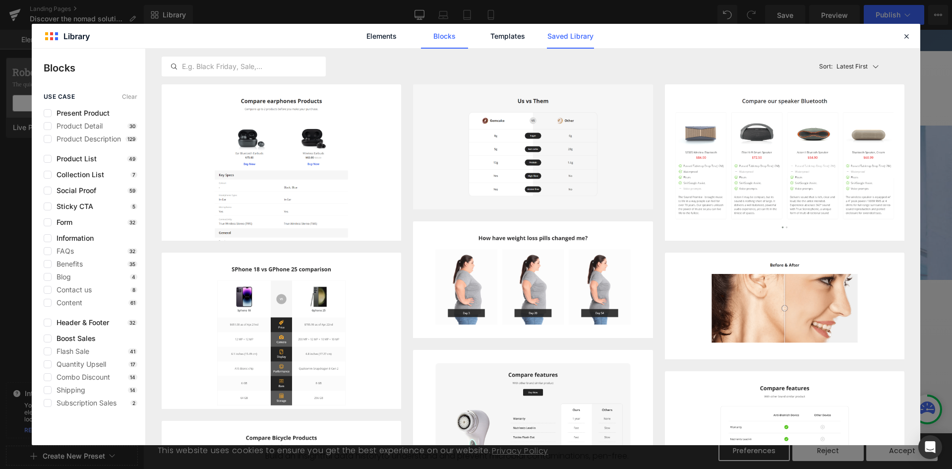
click at [562, 41] on link "Saved Library" at bounding box center [570, 36] width 47 height 25
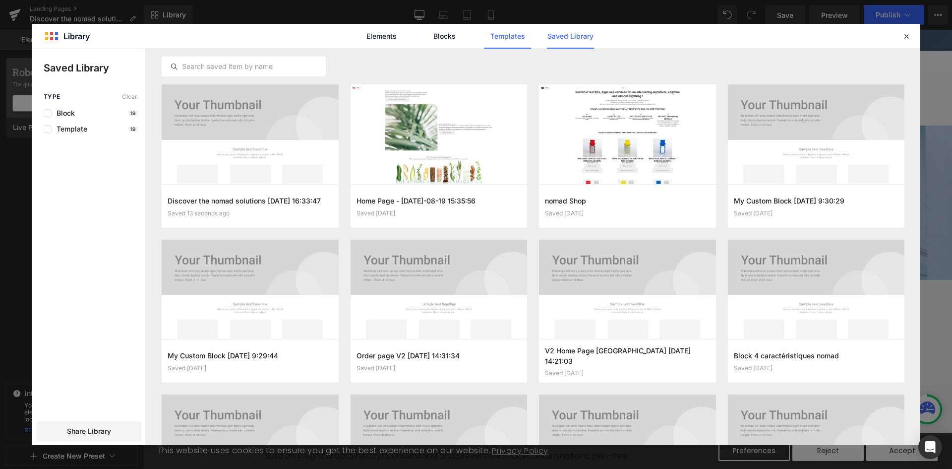
click at [499, 30] on link "Templates" at bounding box center [507, 36] width 47 height 25
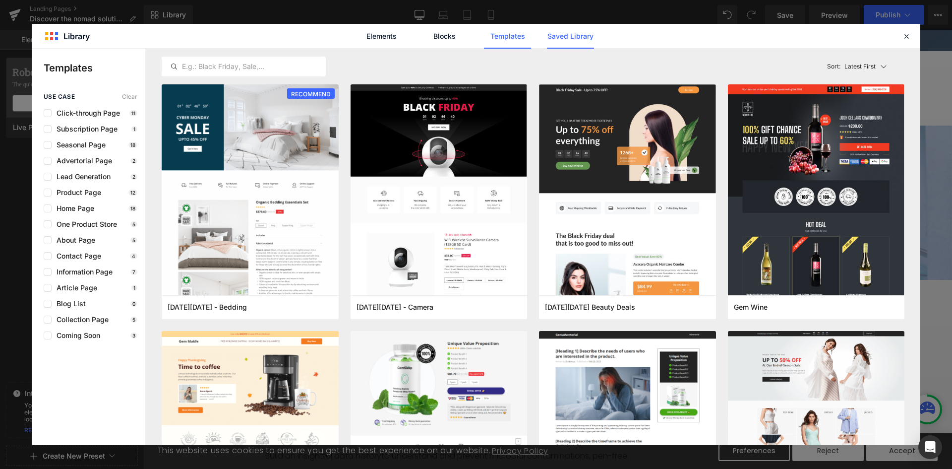
click at [558, 37] on link "Saved Library" at bounding box center [570, 36] width 47 height 25
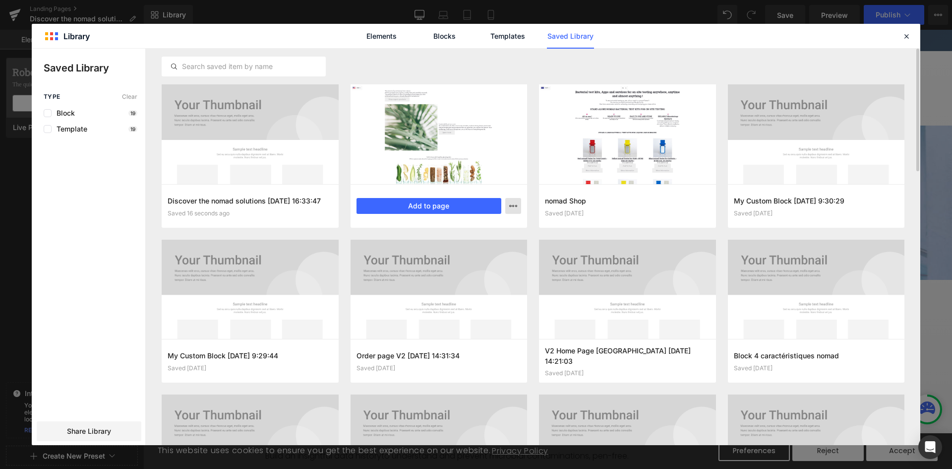
click at [518, 212] on button "button" at bounding box center [513, 206] width 16 height 16
click at [487, 247] on div "Delete" at bounding box center [464, 249] width 113 height 21
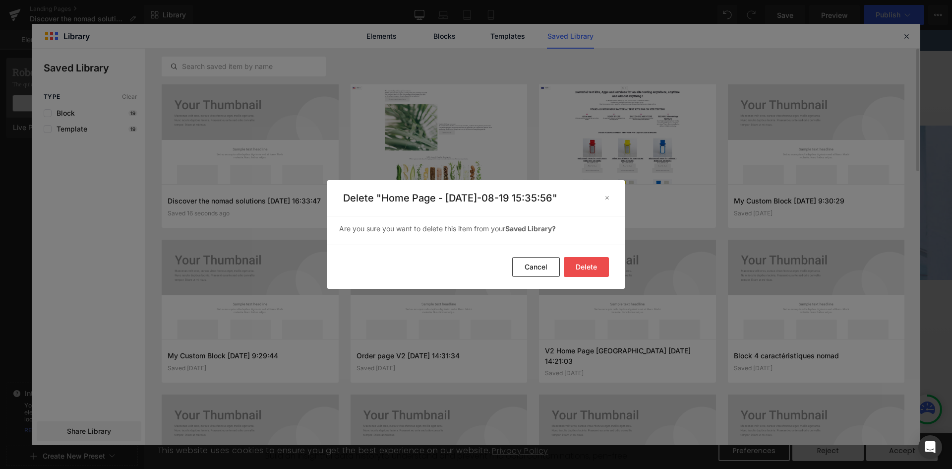
click at [588, 277] on button "Delete" at bounding box center [586, 267] width 45 height 20
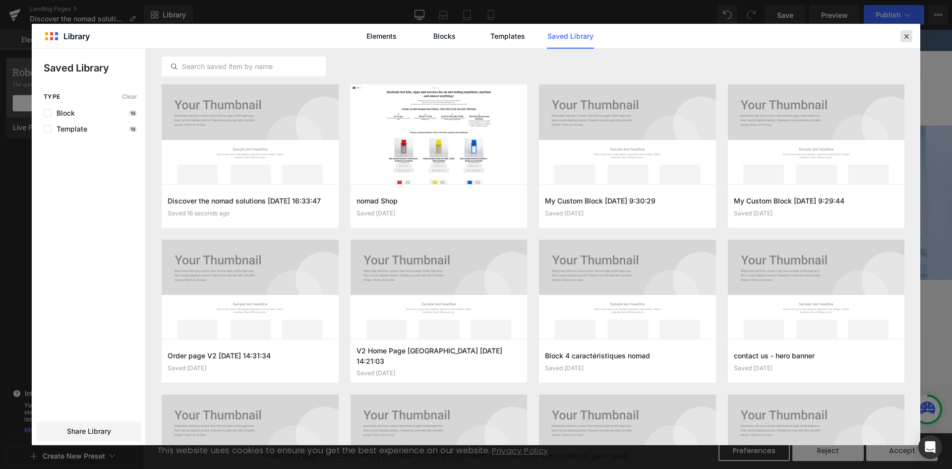
click at [907, 31] on div at bounding box center [907, 36] width 12 height 12
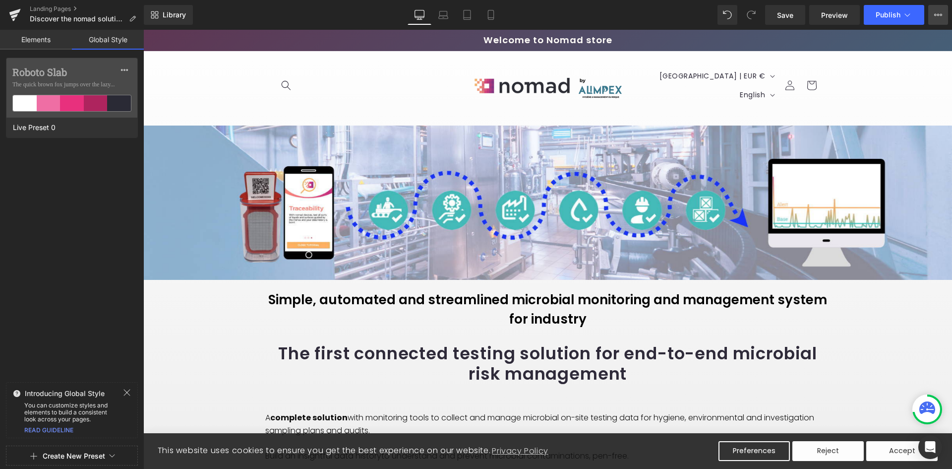
click at [944, 22] on button "View Live Page View with current Template Save Template to Library Schedule Pub…" at bounding box center [938, 15] width 20 height 20
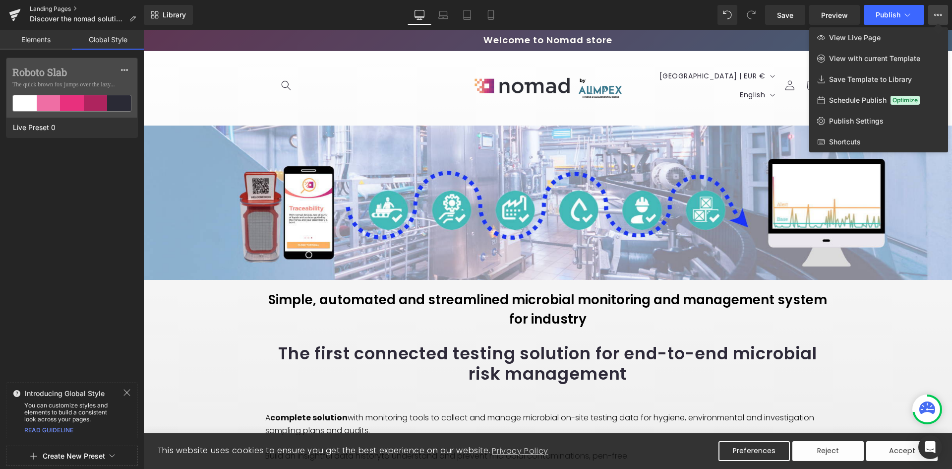
click at [74, 7] on link "Landing Pages" at bounding box center [87, 9] width 114 height 8
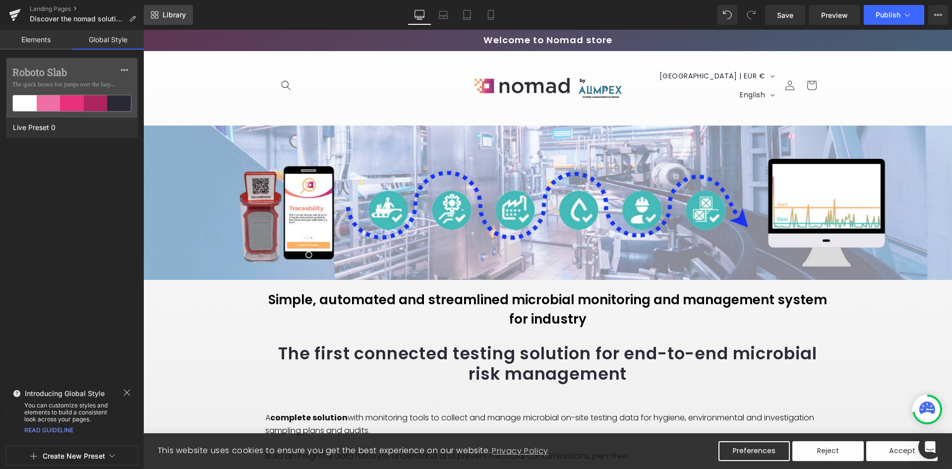
click at [173, 14] on span "Library" at bounding box center [174, 14] width 23 height 9
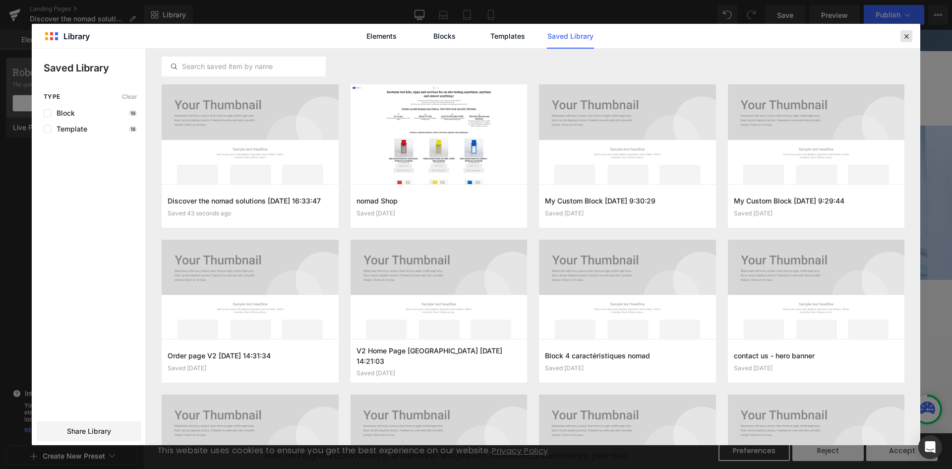
click at [903, 35] on icon at bounding box center [906, 36] width 9 height 9
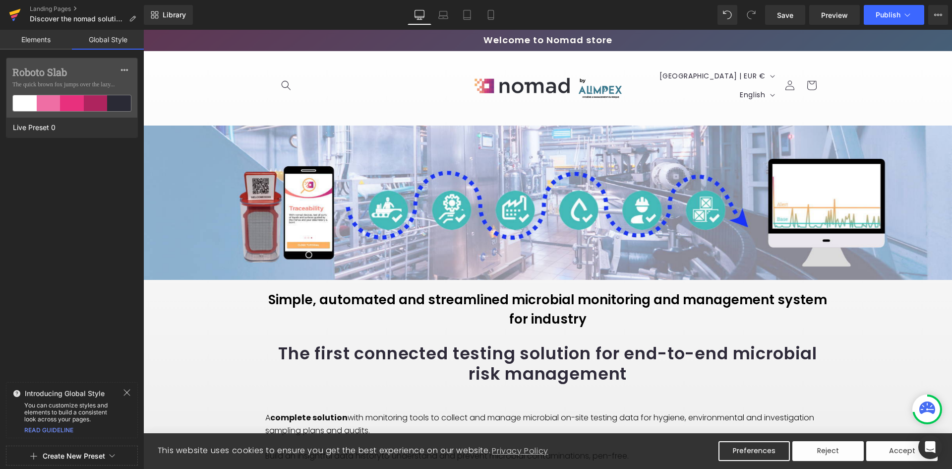
click at [16, 9] on icon at bounding box center [15, 14] width 12 height 25
